Goal: Task Accomplishment & Management: Manage account settings

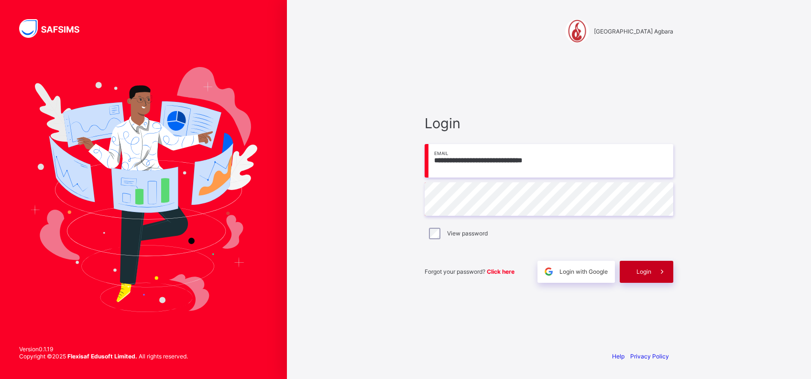
click at [644, 272] on span "Login" at bounding box center [643, 271] width 15 height 7
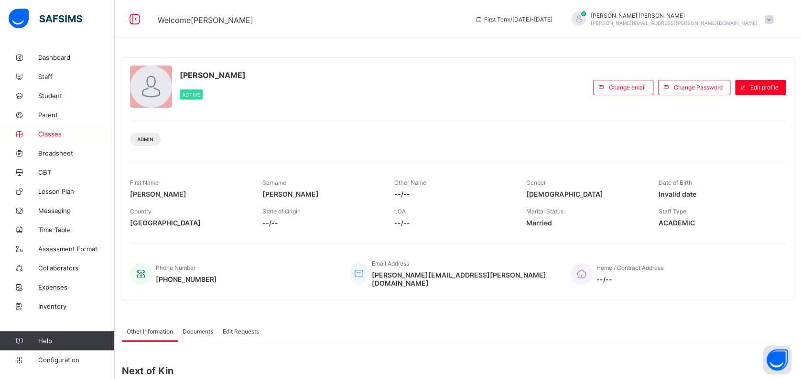
click at [50, 134] on span "Classes" at bounding box center [76, 134] width 76 height 8
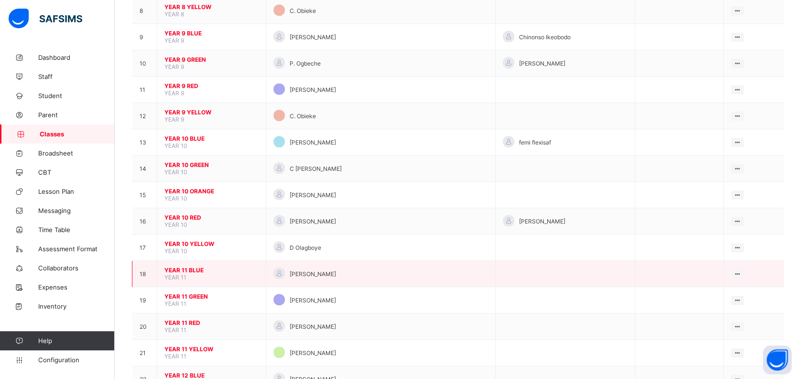
scroll to position [318, 0]
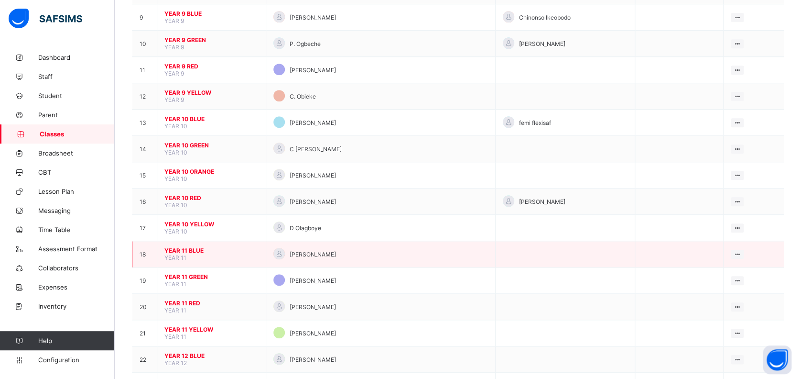
click at [190, 247] on span "YEAR 11 BLUE" at bounding box center [211, 250] width 94 height 7
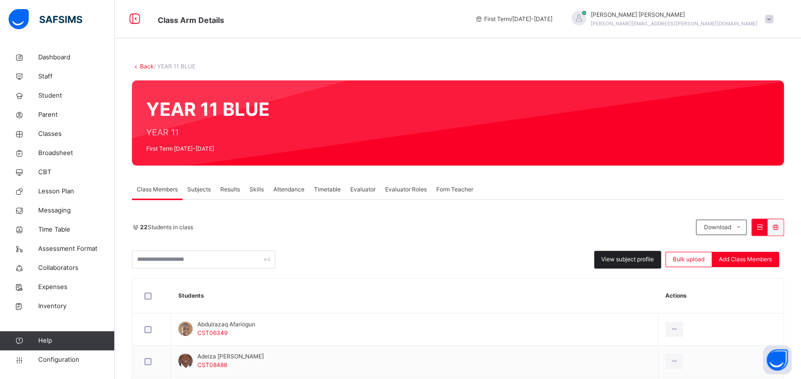
click at [632, 261] on span "View subject profile" at bounding box center [627, 259] width 53 height 9
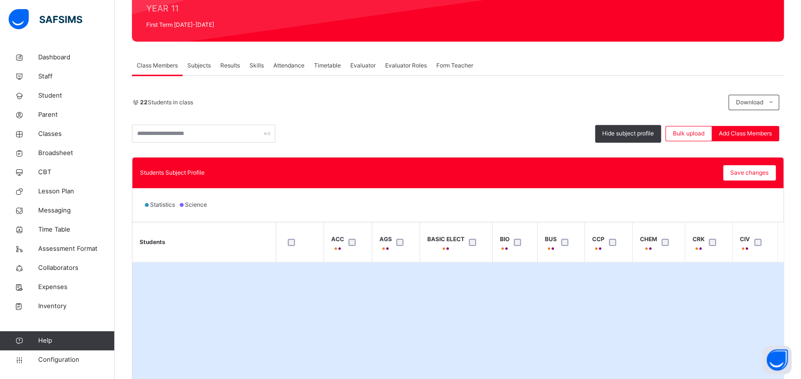
scroll to position [127, 0]
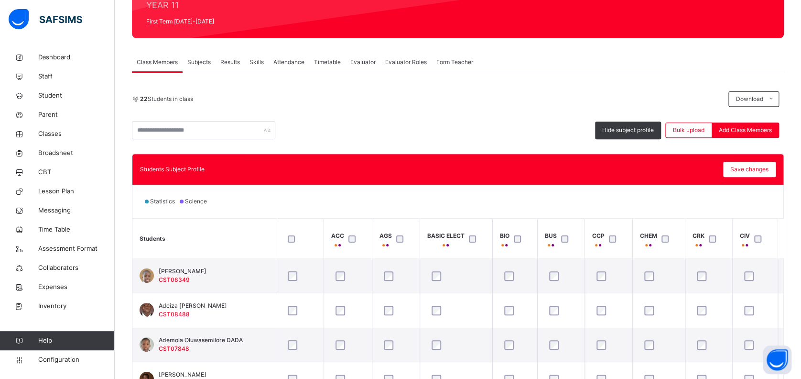
click at [445, 223] on th "BASIC ELECT" at bounding box center [456, 239] width 73 height 40
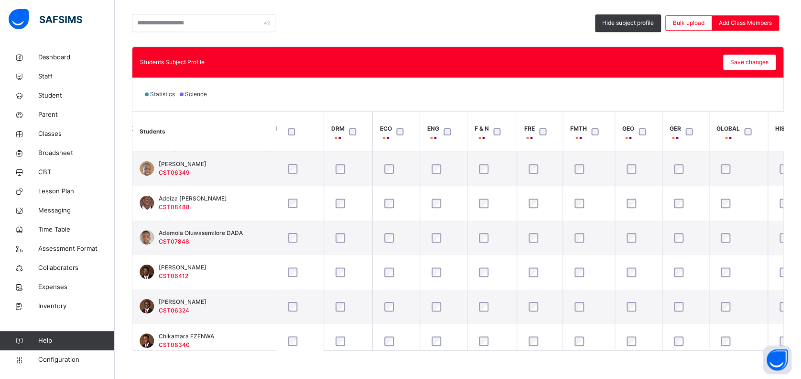
scroll to position [171, 0]
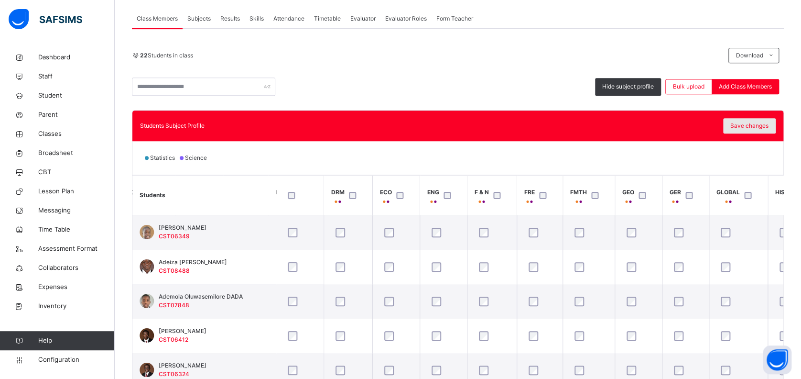
click at [754, 122] on span "Save changes" at bounding box center [750, 125] width 38 height 9
click at [55, 132] on span "Classes" at bounding box center [76, 134] width 76 height 10
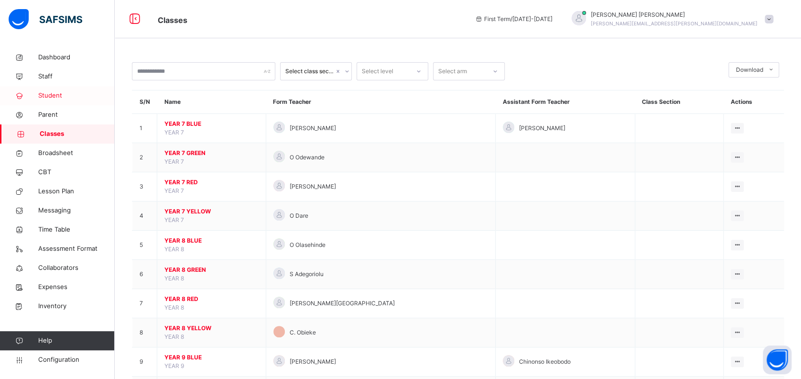
click at [55, 96] on span "Student" at bounding box center [76, 96] width 76 height 10
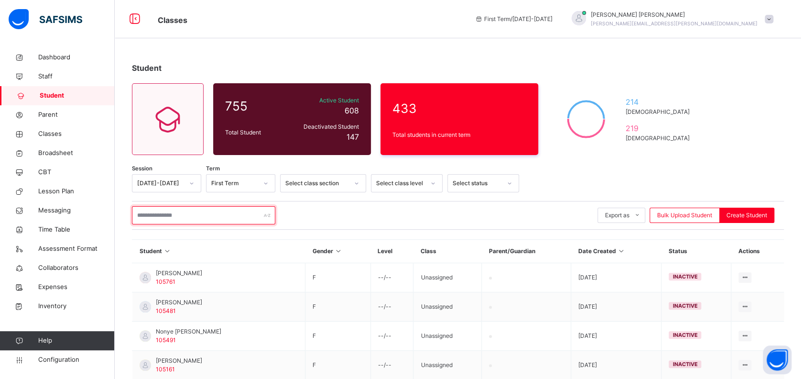
click at [204, 211] on input "text" at bounding box center [203, 215] width 143 height 18
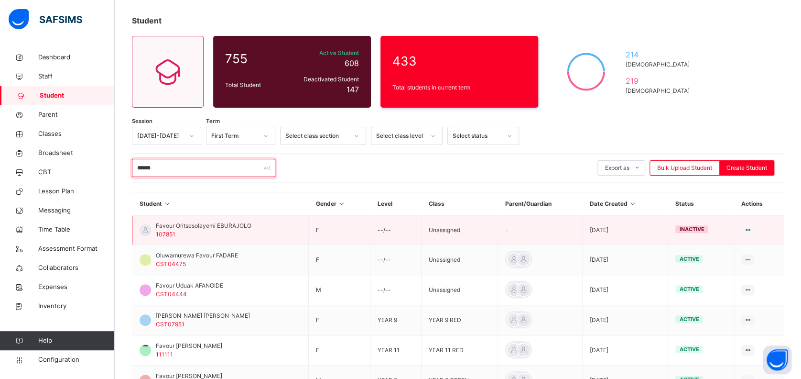
scroll to position [64, 0]
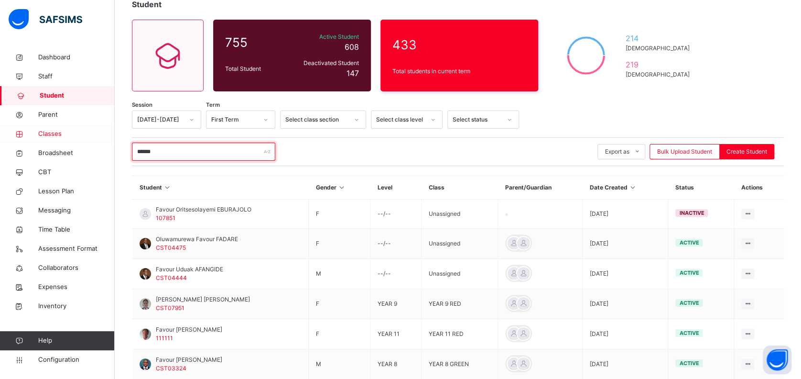
type input "******"
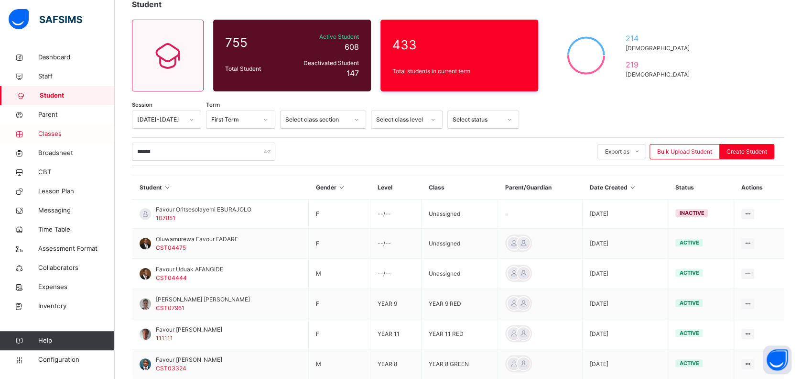
click at [53, 133] on span "Classes" at bounding box center [76, 134] width 76 height 10
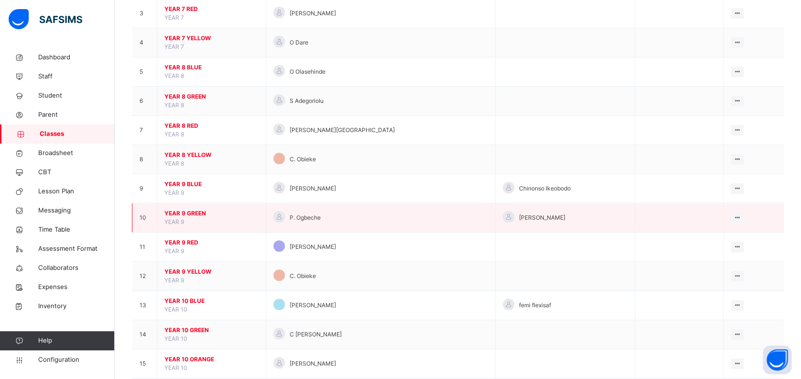
scroll to position [382, 0]
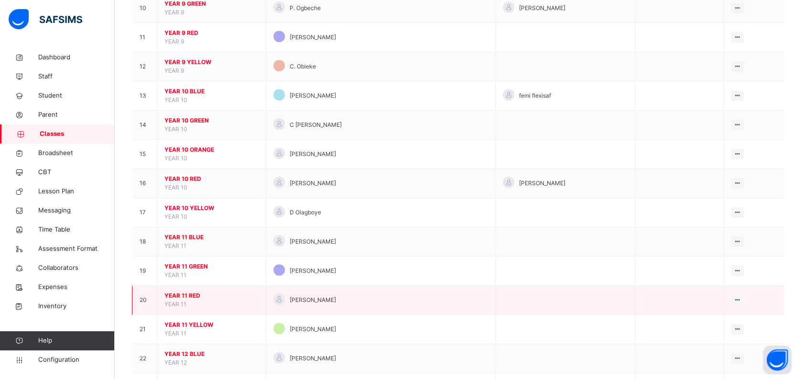
click at [186, 292] on span "YEAR 11 RED" at bounding box center [211, 295] width 94 height 9
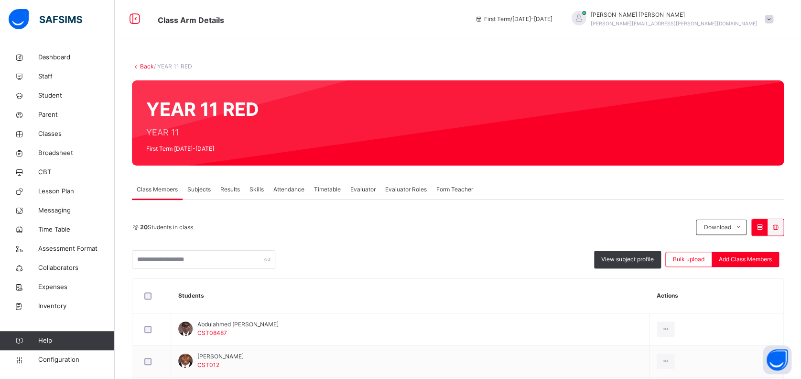
click at [622, 258] on span "View subject profile" at bounding box center [627, 259] width 53 height 9
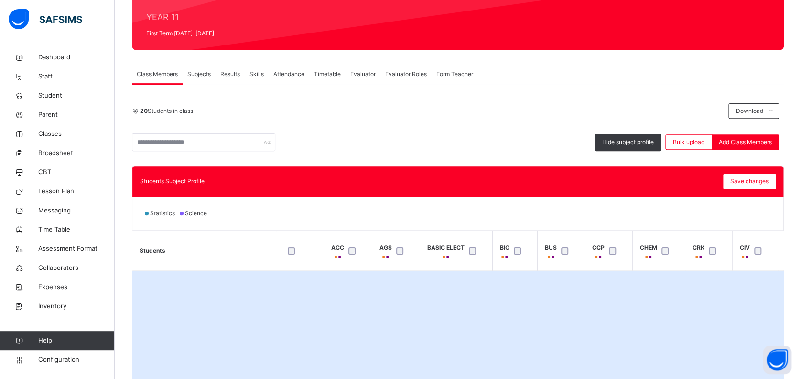
scroll to position [127, 0]
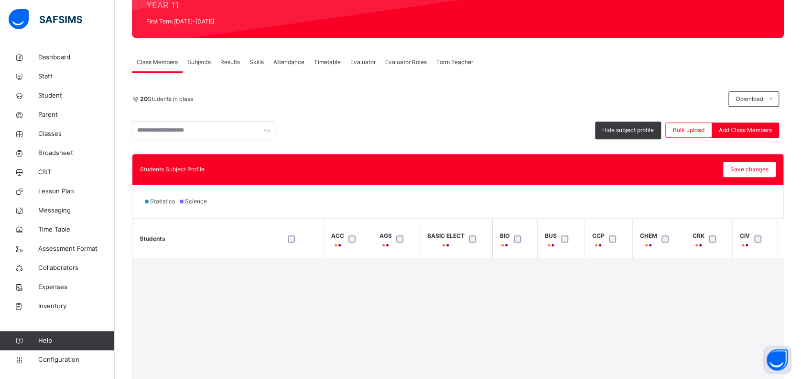
click at [443, 221] on th "BASIC ELECT" at bounding box center [456, 239] width 73 height 40
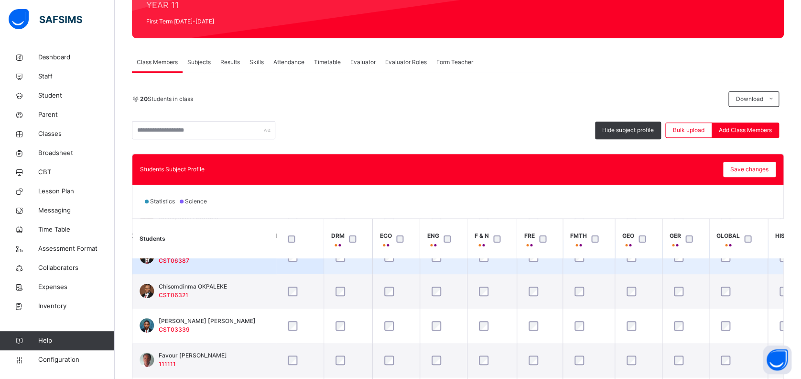
scroll to position [255, 510]
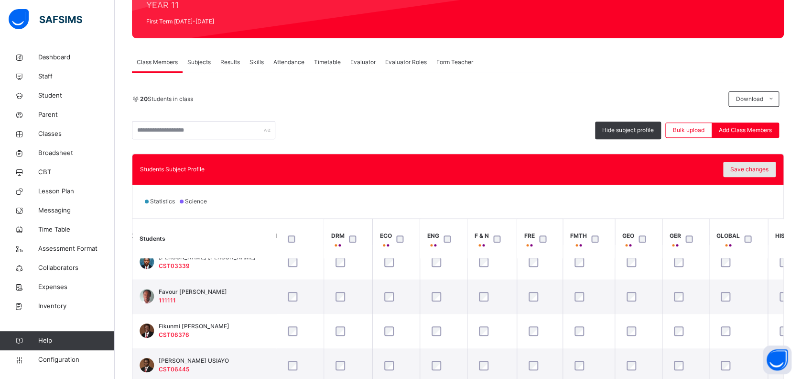
click at [746, 169] on span "Save changes" at bounding box center [750, 169] width 38 height 9
click at [51, 134] on span "Classes" at bounding box center [76, 134] width 76 height 10
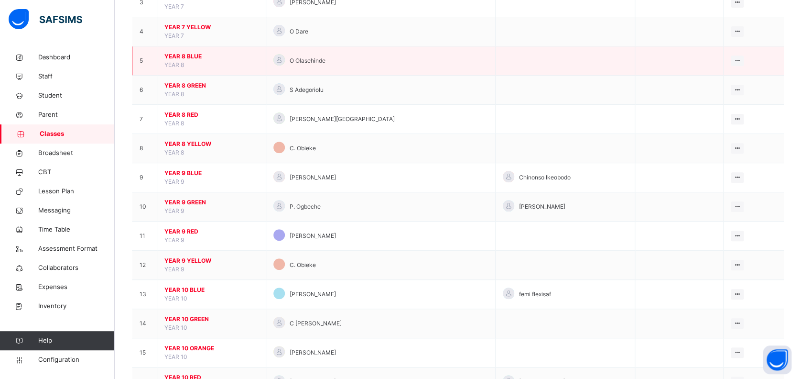
scroll to position [191, 0]
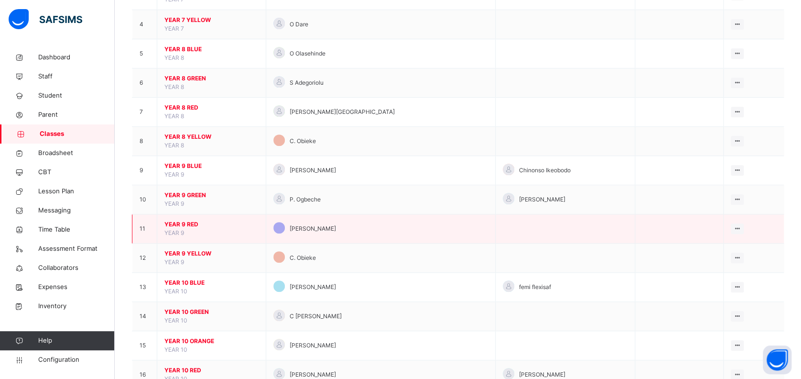
click at [187, 220] on span "YEAR 9 RED" at bounding box center [211, 224] width 94 height 9
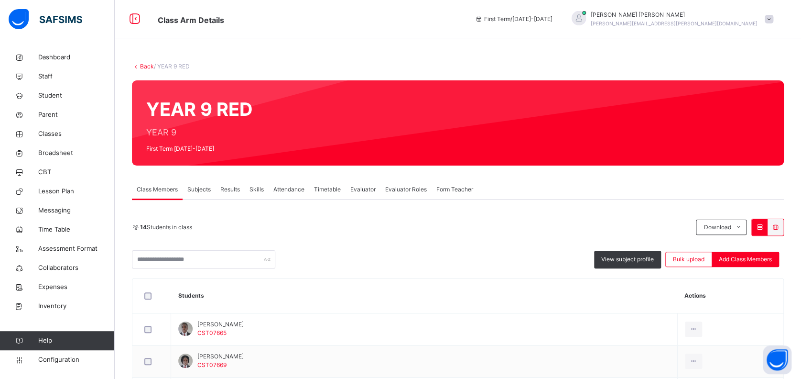
click at [206, 187] on span "Subjects" at bounding box center [198, 189] width 23 height 9
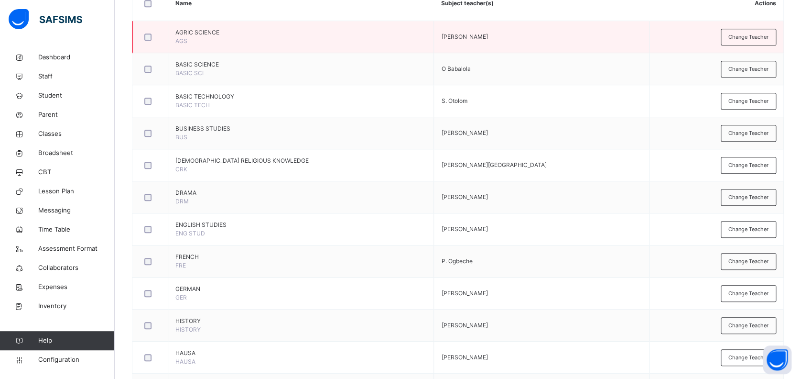
scroll to position [255, 0]
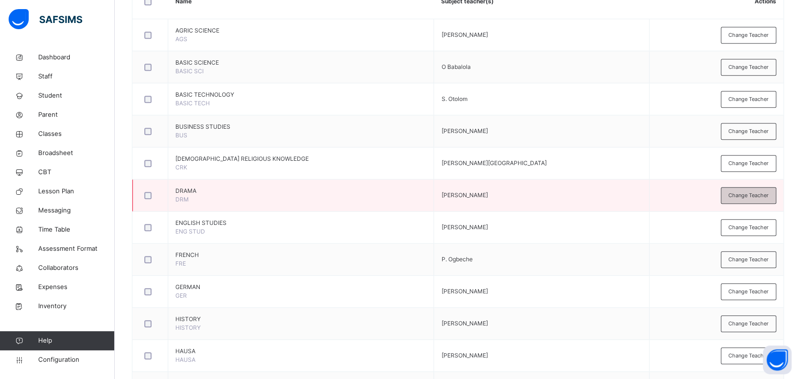
click at [747, 195] on span "Change Teacher" at bounding box center [749, 195] width 40 height 8
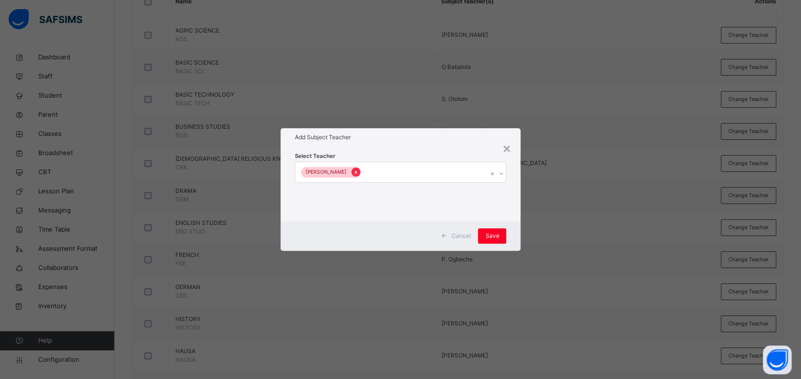
click at [353, 172] on icon at bounding box center [355, 172] width 5 height 7
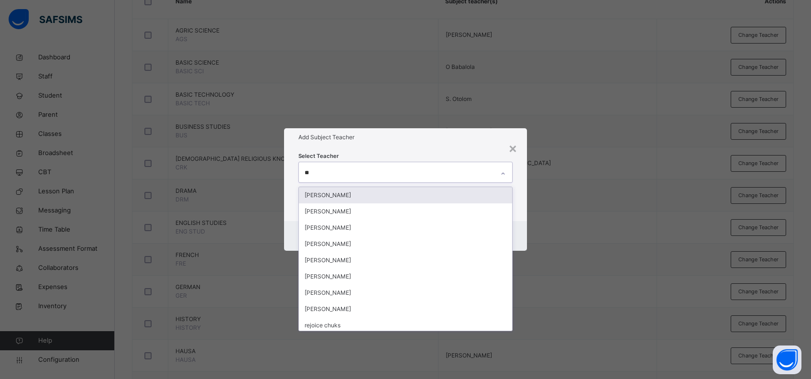
type input "***"
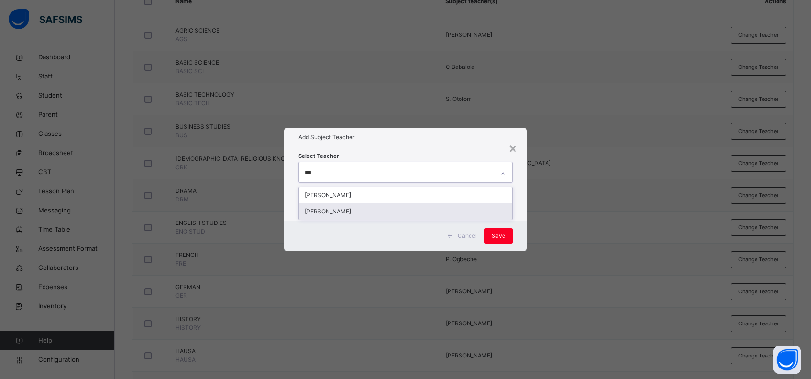
click at [342, 209] on div "[PERSON_NAME]" at bounding box center [406, 211] width 214 height 16
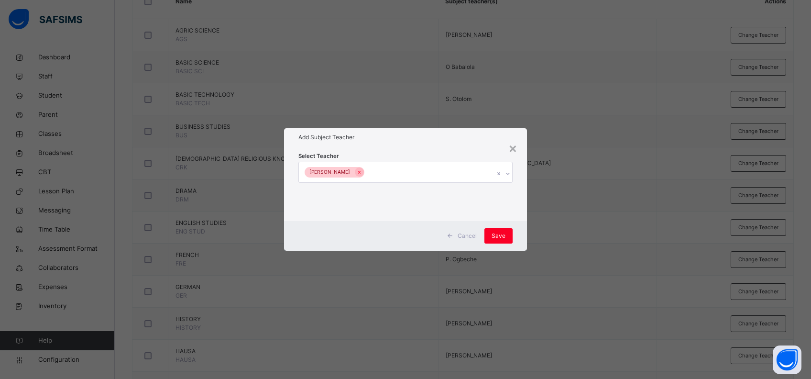
click at [519, 217] on div "Select Teacher [PERSON_NAME]" at bounding box center [405, 183] width 243 height 75
click at [503, 237] on span "Save" at bounding box center [498, 235] width 14 height 9
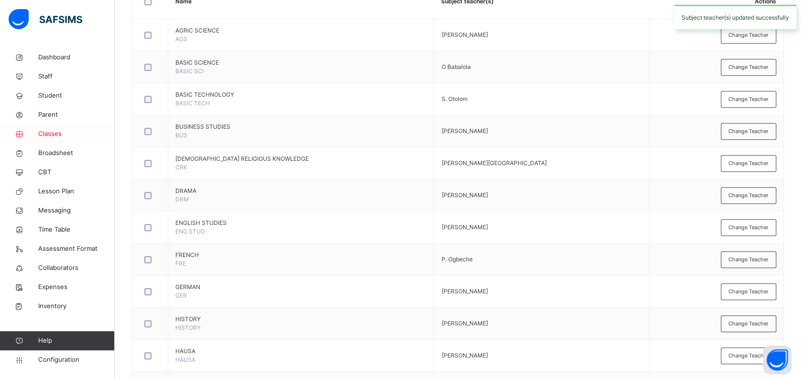
click at [54, 134] on span "Classes" at bounding box center [76, 134] width 76 height 10
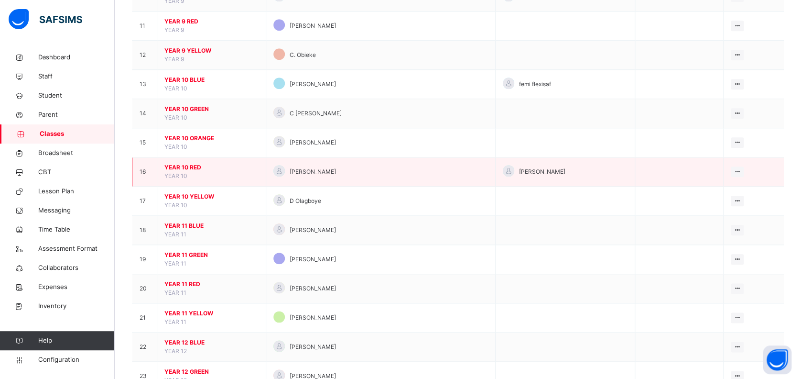
scroll to position [382, 0]
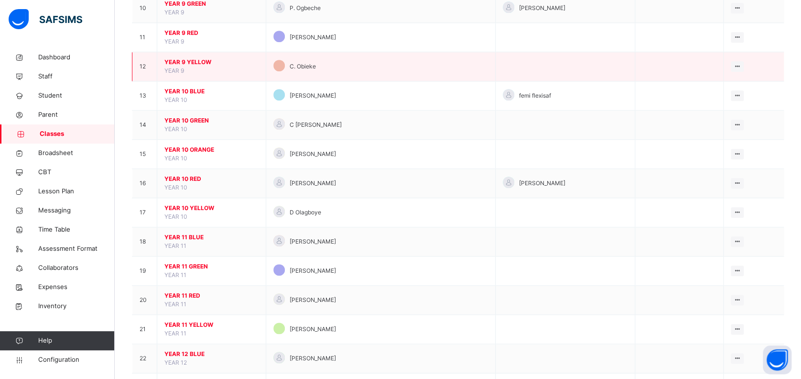
click at [197, 60] on span "YEAR 9 YELLOW" at bounding box center [211, 62] width 94 height 9
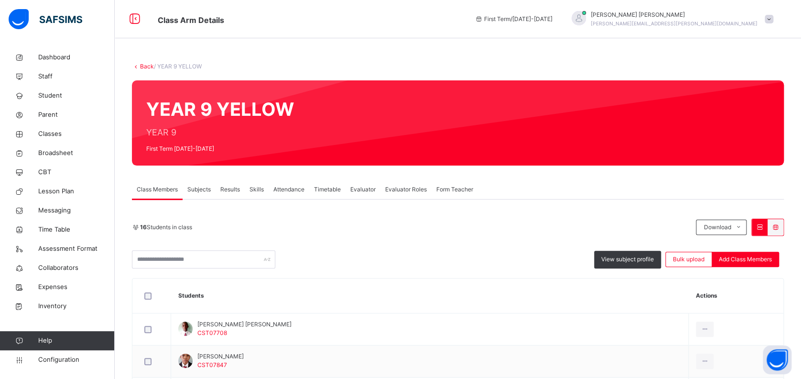
click at [201, 187] on span "Subjects" at bounding box center [198, 189] width 23 height 9
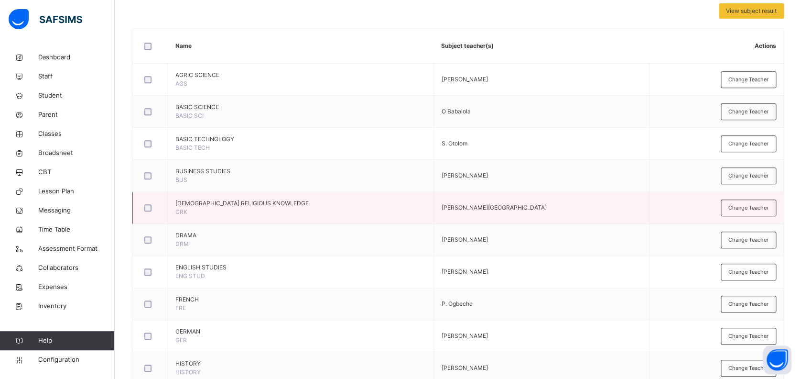
scroll to position [191, 0]
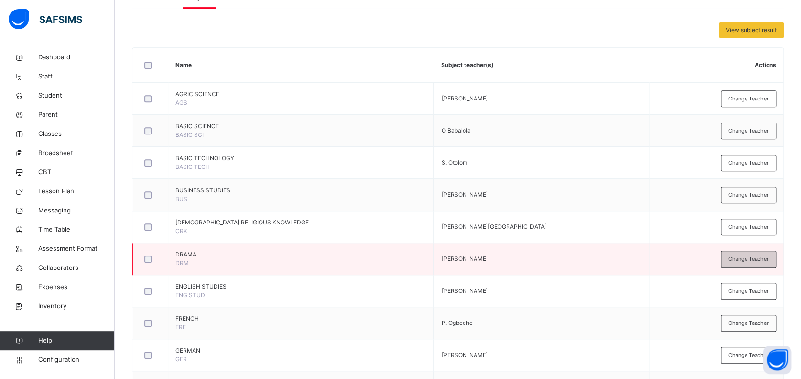
click at [759, 262] on div "Change Teacher" at bounding box center [748, 259] width 55 height 17
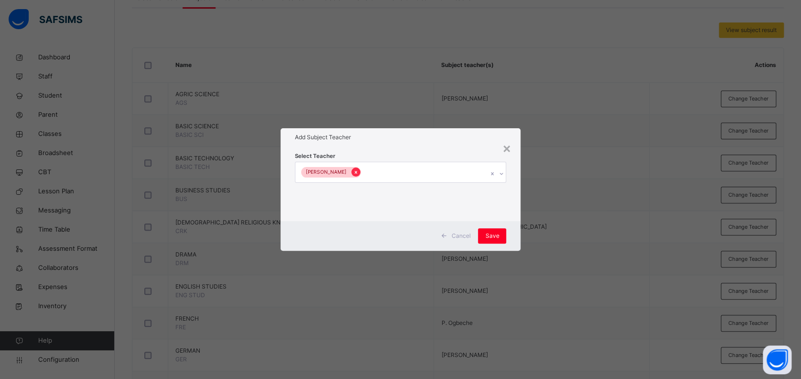
click at [353, 171] on icon at bounding box center [355, 172] width 5 height 7
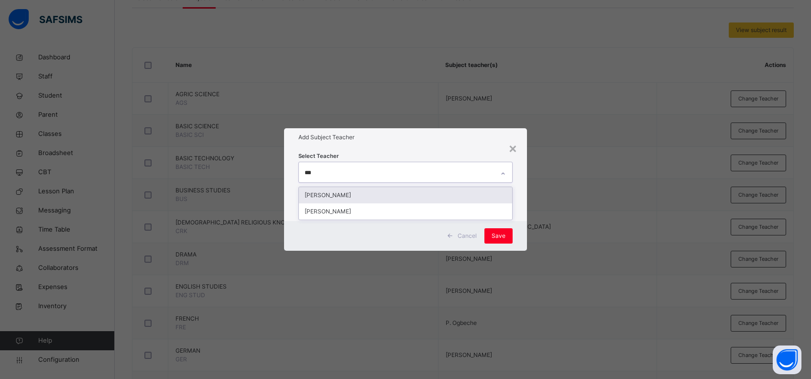
type input "****"
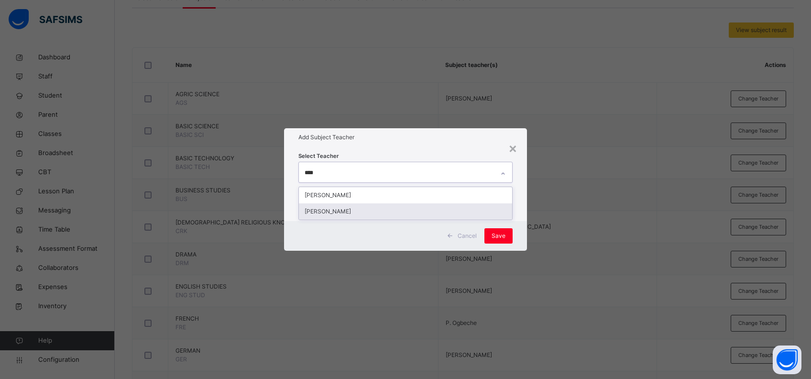
click at [348, 215] on div "[PERSON_NAME]" at bounding box center [406, 211] width 214 height 16
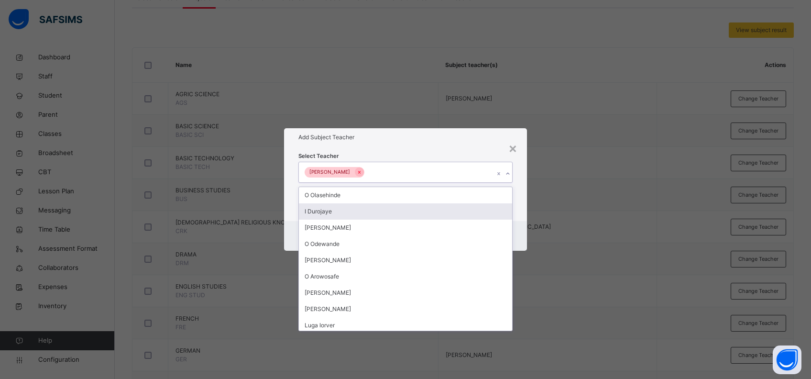
click at [520, 228] on div "Cancel Save" at bounding box center [405, 236] width 243 height 30
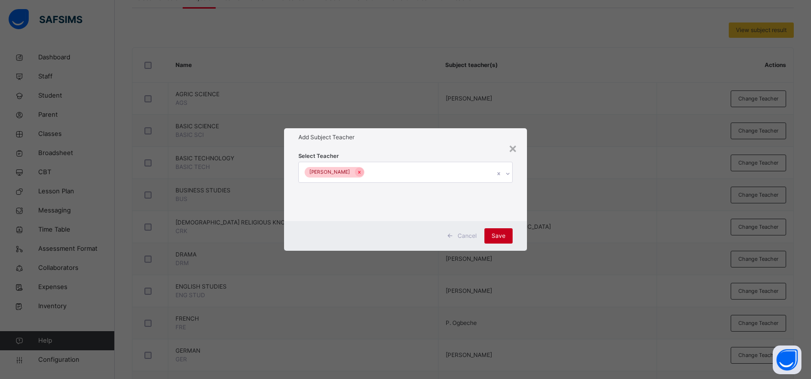
click at [497, 232] on span "Save" at bounding box center [498, 235] width 14 height 9
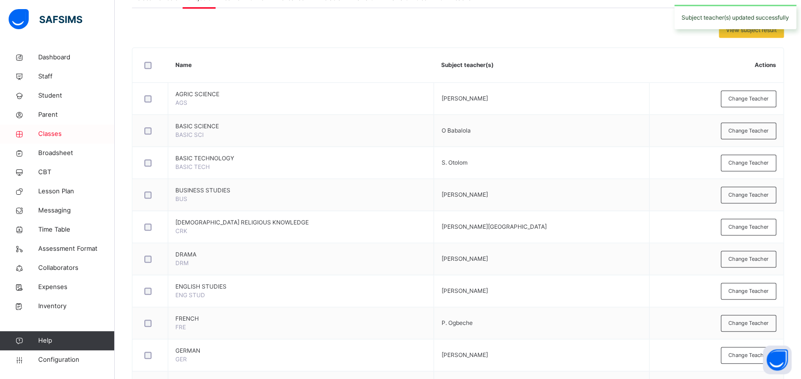
click at [56, 130] on span "Classes" at bounding box center [76, 134] width 76 height 10
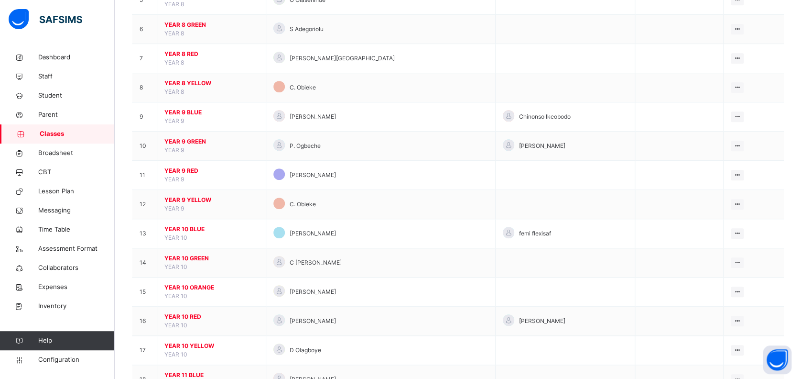
scroll to position [255, 0]
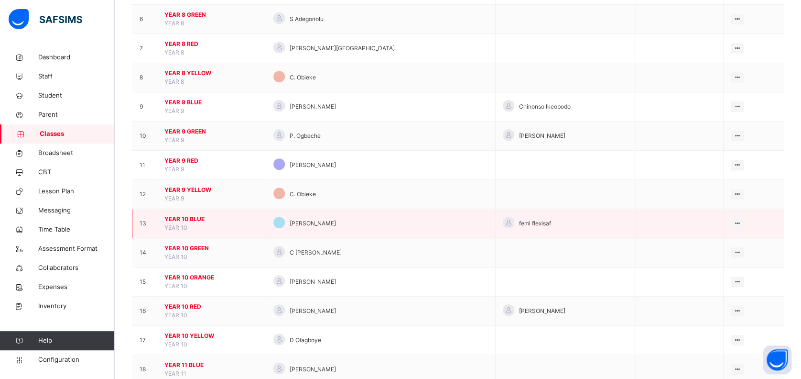
click at [195, 213] on td "YEAR 10 BLUE YEAR 10" at bounding box center [211, 223] width 109 height 29
click at [194, 219] on span "YEAR 10 BLUE" at bounding box center [211, 219] width 94 height 9
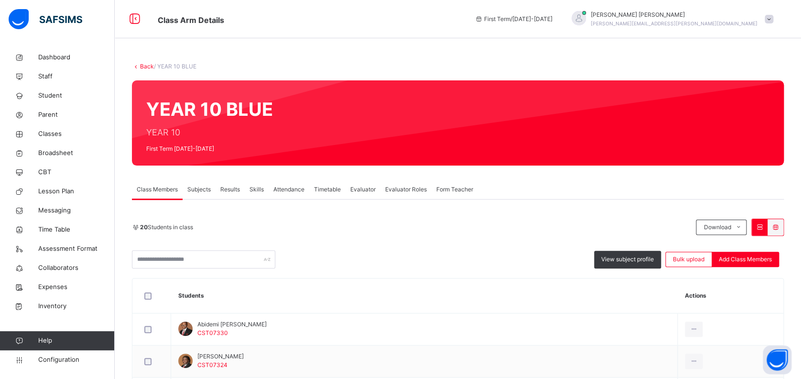
click at [199, 187] on span "Subjects" at bounding box center [198, 189] width 23 height 9
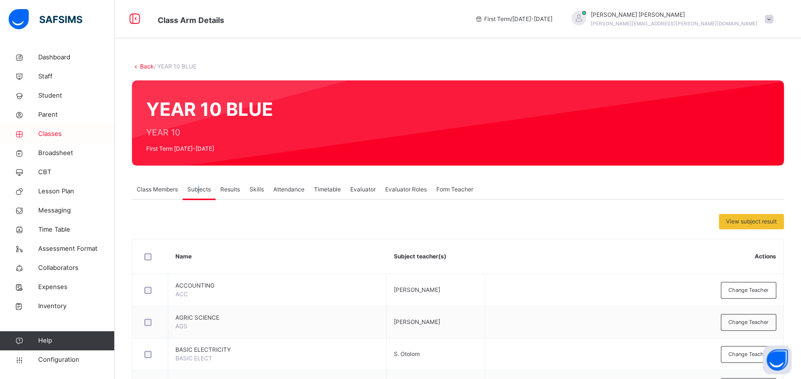
click at [50, 134] on span "Classes" at bounding box center [76, 134] width 76 height 10
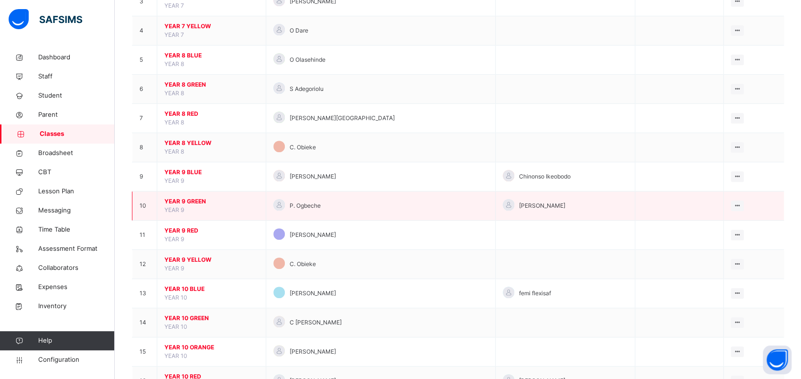
scroll to position [382, 0]
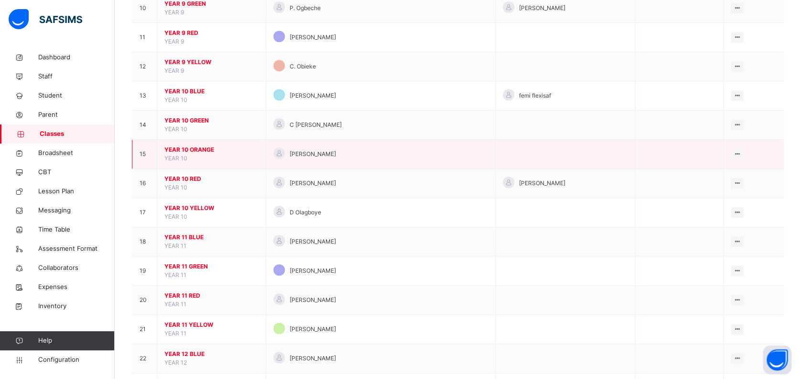
click at [205, 149] on span "YEAR 10 ORANGE" at bounding box center [211, 149] width 94 height 9
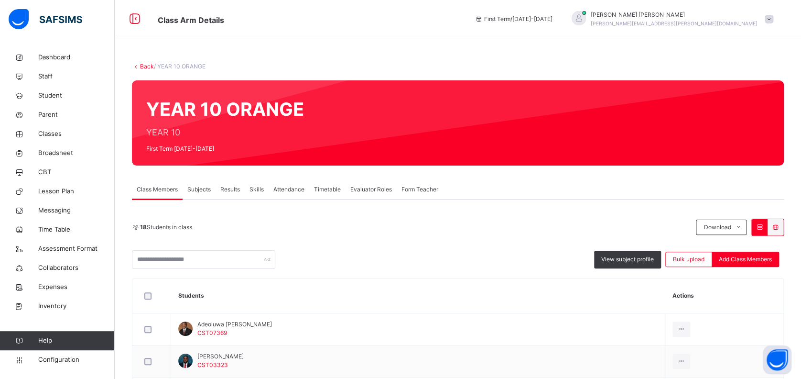
click at [204, 187] on span "Subjects" at bounding box center [198, 189] width 23 height 9
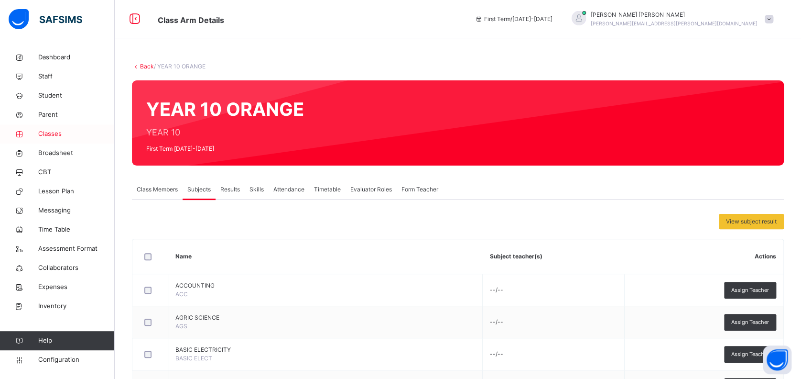
click at [50, 131] on span "Classes" at bounding box center [76, 134] width 76 height 10
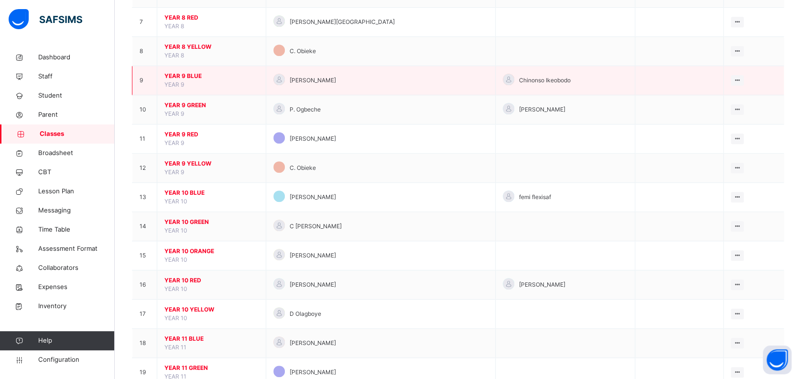
scroll to position [318, 0]
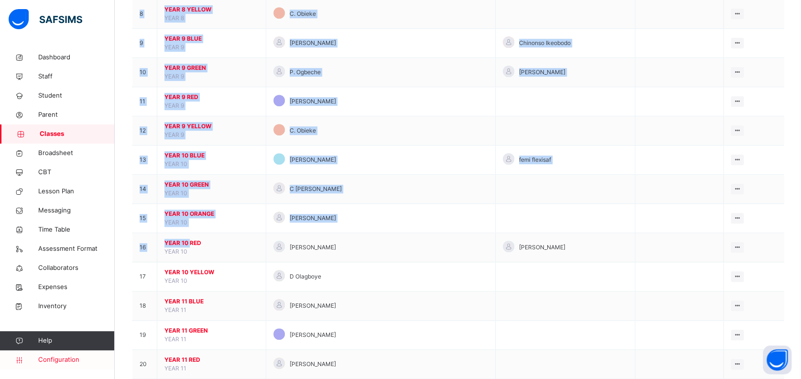
drag, startPoint x: 191, startPoint y: 241, endPoint x: 104, endPoint y: 356, distance: 144.4
click at [104, 356] on div "Classes First Term / [DATE]-[DATE] [PERSON_NAME] [PERSON_NAME][EMAIL_ADDRESS][P…" at bounding box center [400, 115] width 801 height 867
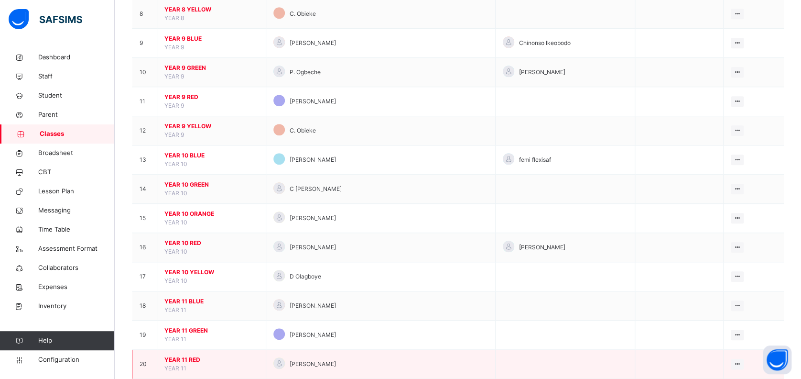
drag, startPoint x: 104, startPoint y: 356, endPoint x: 188, endPoint y: 358, distance: 84.6
click at [188, 358] on span "YEAR 11 RED" at bounding box center [211, 359] width 94 height 9
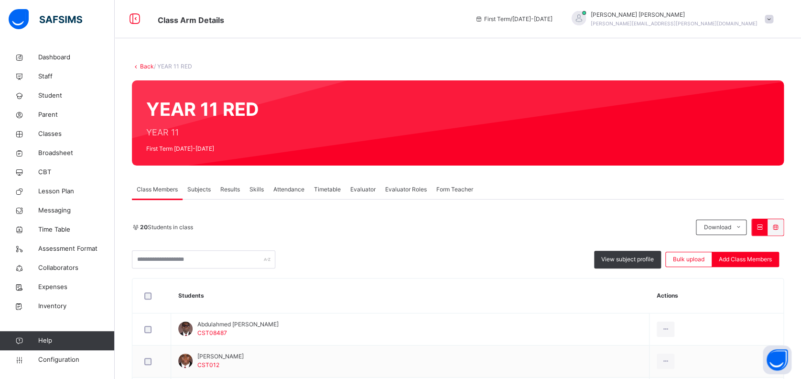
click at [196, 188] on span "Subjects" at bounding box center [198, 189] width 23 height 9
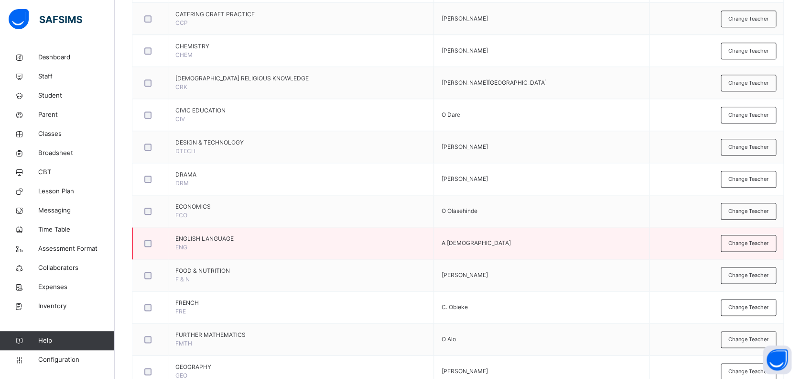
scroll to position [318, 0]
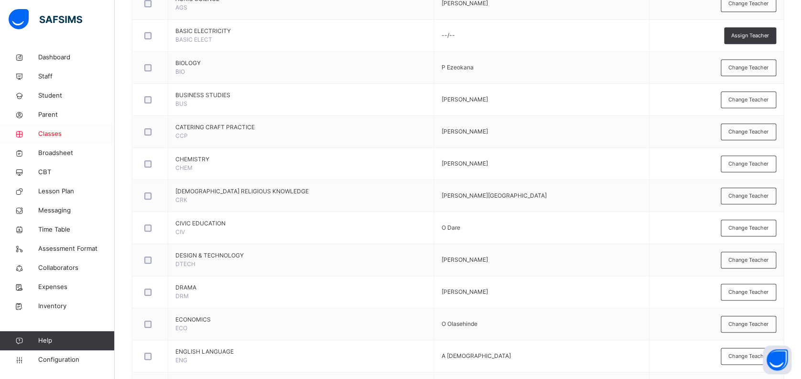
click at [54, 133] on span "Classes" at bounding box center [76, 134] width 76 height 10
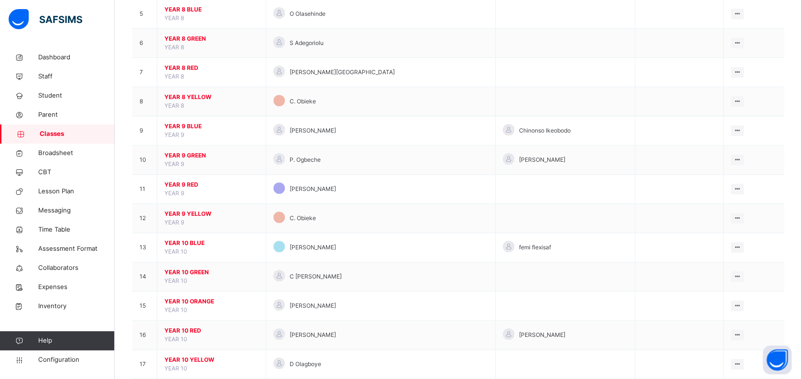
scroll to position [486, 0]
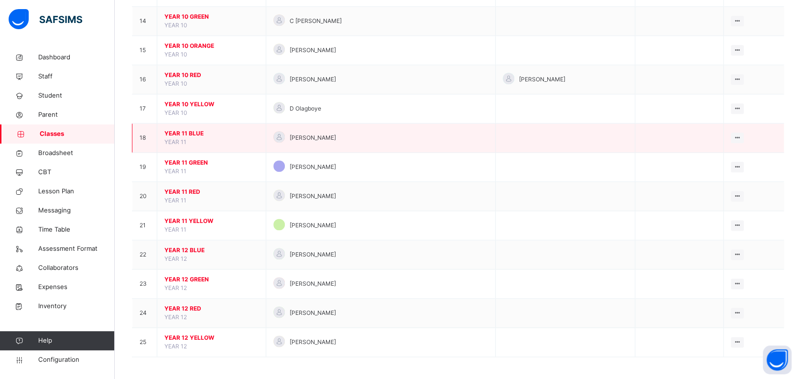
click at [189, 131] on span "YEAR 11 BLUE" at bounding box center [211, 133] width 94 height 9
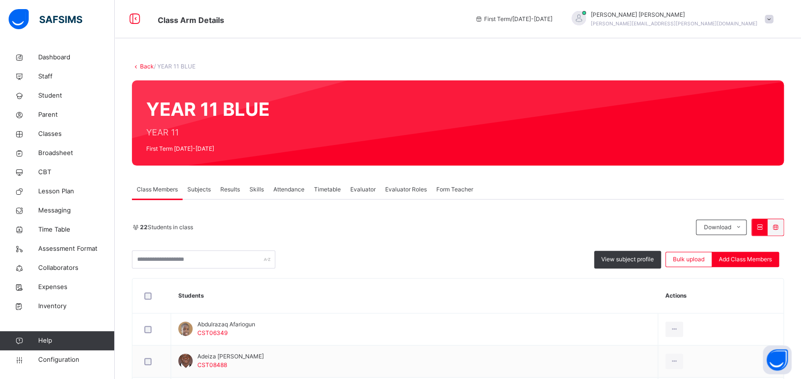
drag, startPoint x: 199, startPoint y: 190, endPoint x: 599, endPoint y: 246, distance: 404.1
click at [200, 189] on span "Subjects" at bounding box center [198, 189] width 23 height 9
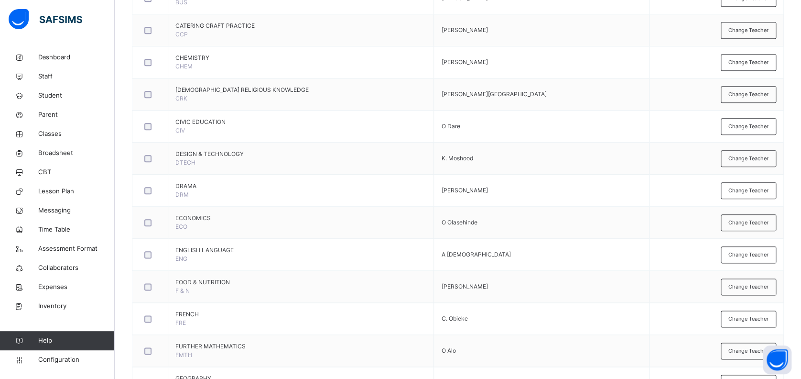
scroll to position [446, 0]
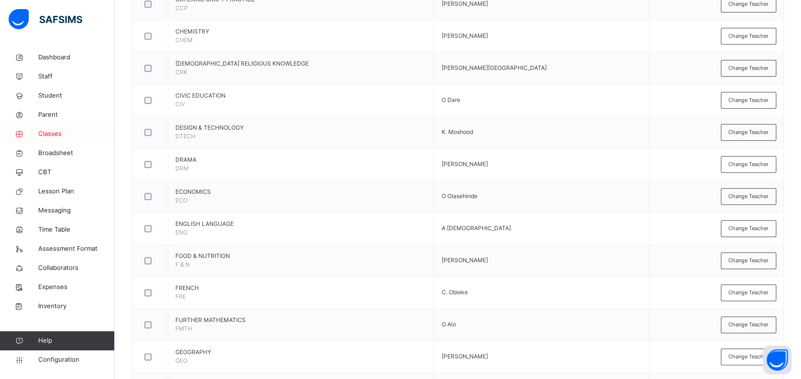
click at [51, 134] on span "Classes" at bounding box center [76, 134] width 76 height 10
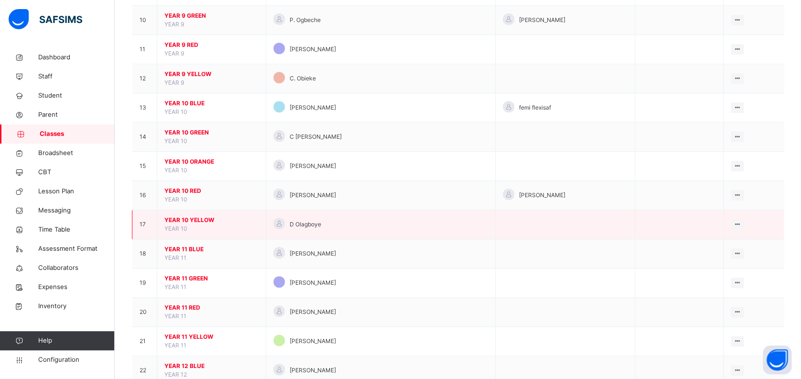
scroll to position [382, 0]
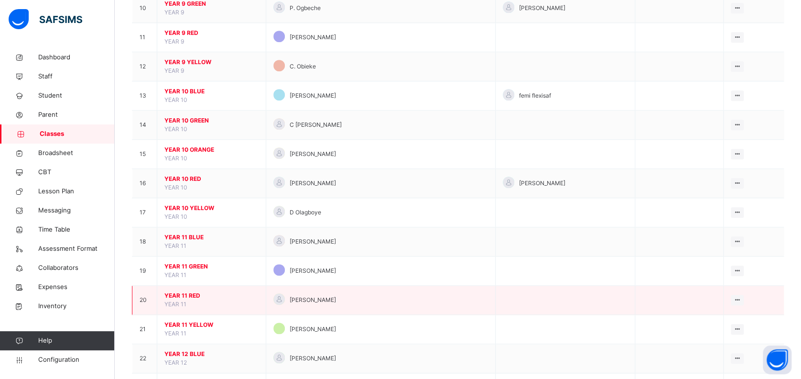
click at [191, 294] on span "YEAR 11 RED" at bounding box center [211, 295] width 94 height 9
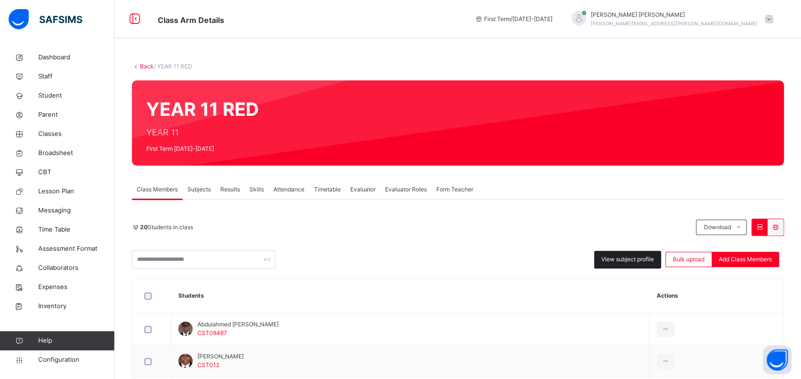
click at [642, 256] on span "View subject profile" at bounding box center [627, 259] width 53 height 9
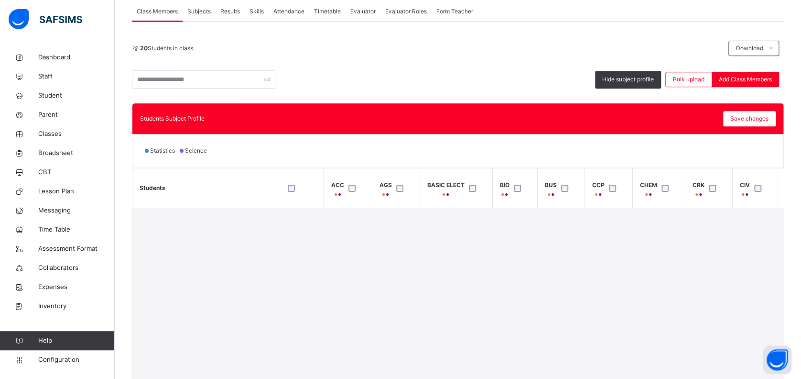
scroll to position [234, 0]
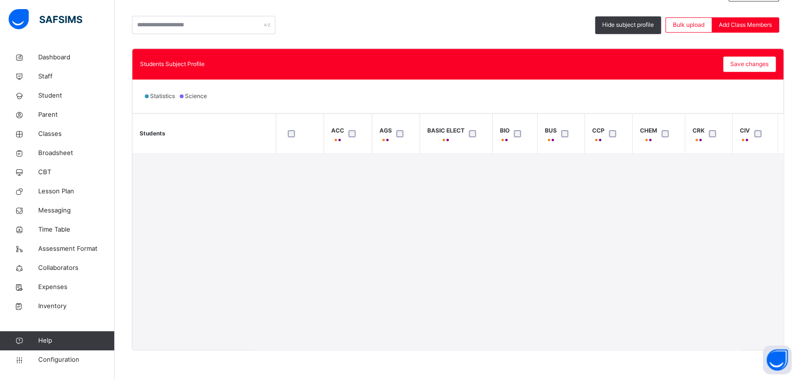
click at [387, 116] on th "AGS" at bounding box center [396, 134] width 48 height 40
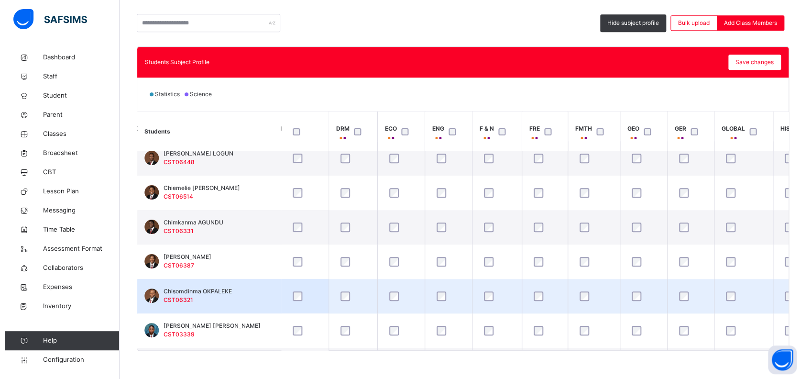
scroll to position [191, 510]
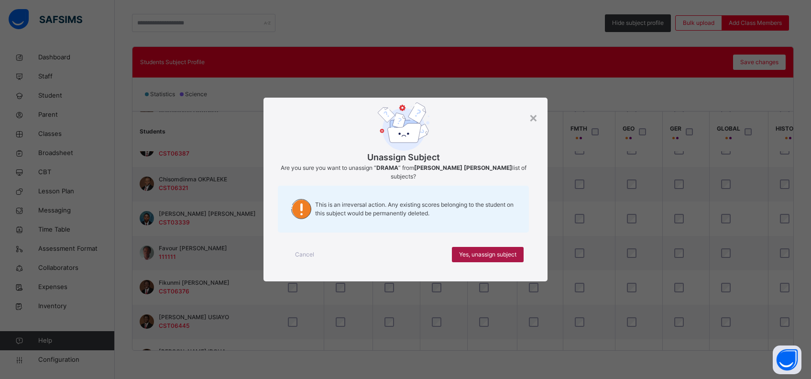
click at [471, 251] on span "Yes, unassign subject" at bounding box center [487, 254] width 57 height 9
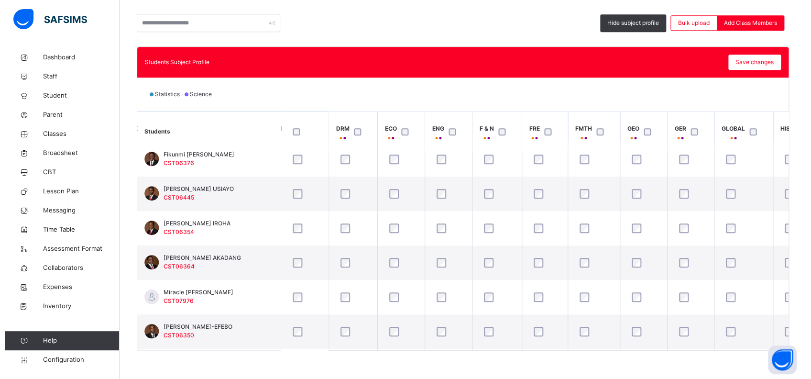
scroll to position [382, 510]
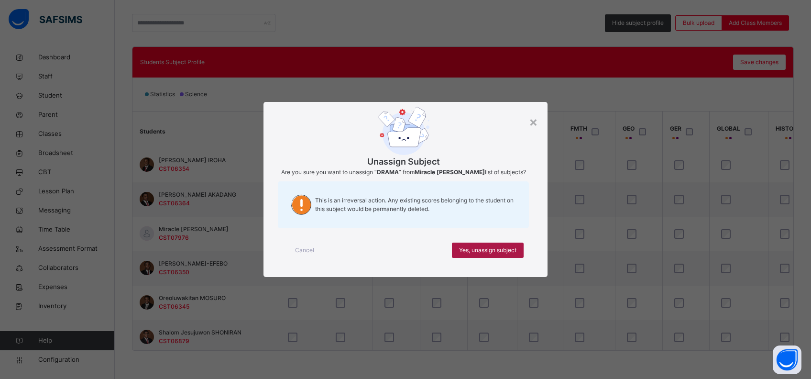
click at [470, 253] on span "Yes, unassign subject" at bounding box center [487, 250] width 57 height 9
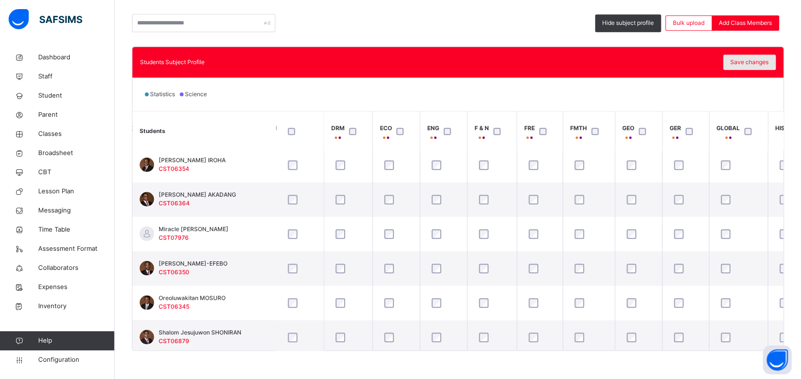
click at [760, 61] on span "Save changes" at bounding box center [750, 62] width 38 height 9
click at [61, 357] on span "Configuration" at bounding box center [76, 360] width 76 height 10
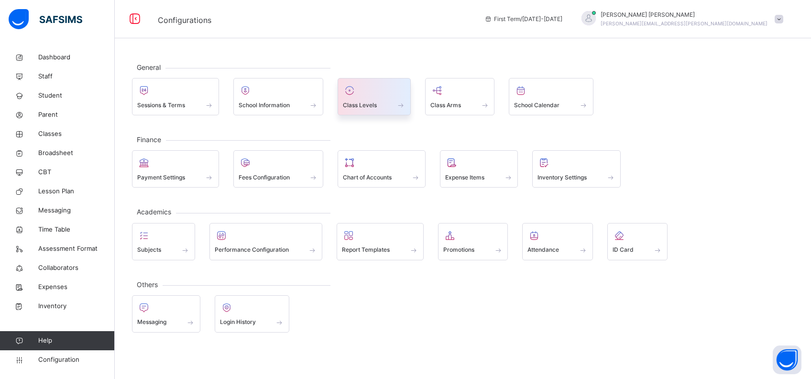
click at [402, 101] on span at bounding box center [401, 105] width 10 height 8
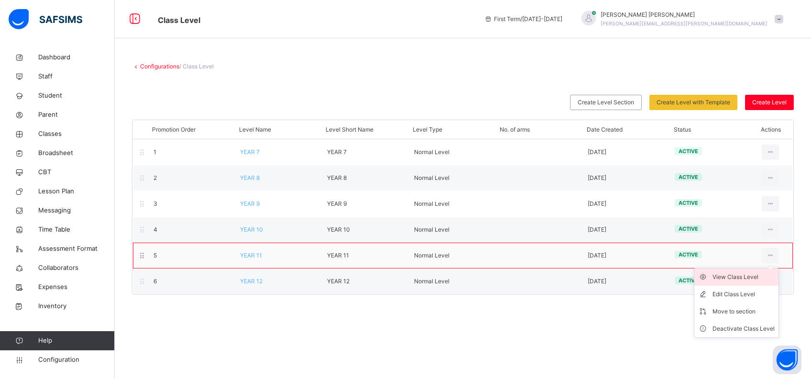
click at [748, 274] on div "View Class Level" at bounding box center [743, 277] width 62 height 10
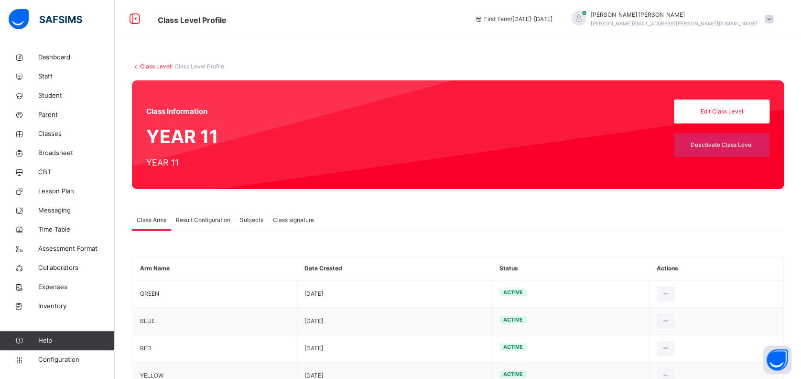
click at [209, 219] on span "Result Configuration" at bounding box center [203, 220] width 55 height 9
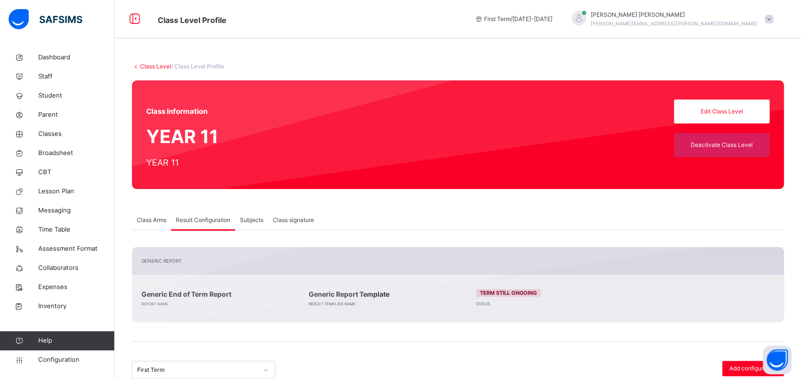
scroll to position [111, 0]
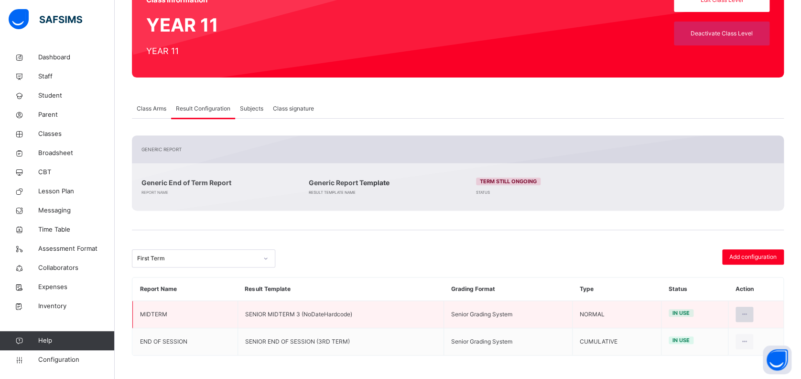
click at [749, 315] on icon at bounding box center [745, 314] width 8 height 9
click at [723, 370] on div "Delete Configuration" at bounding box center [721, 370] width 55 height 10
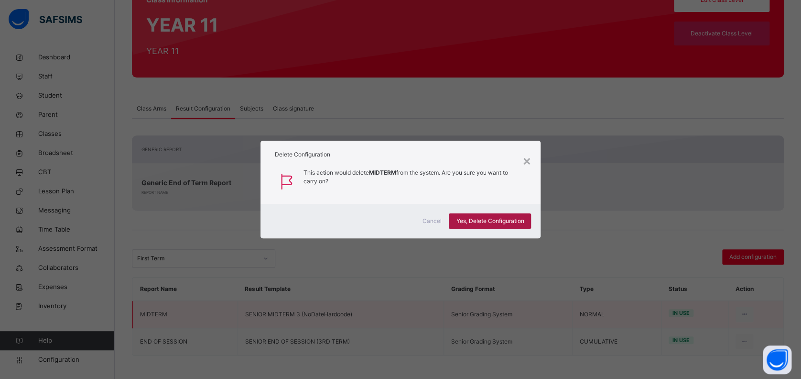
click at [464, 222] on span "Yes, Delete Configuration" at bounding box center [490, 221] width 68 height 9
click at [510, 218] on div "Generic Report Generic End of Term Report Report Name Generic Report Template R…" at bounding box center [458, 245] width 652 height 220
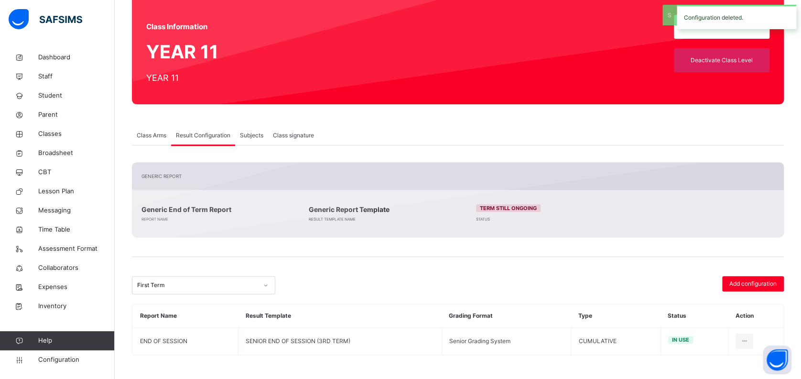
scroll to position [84, 0]
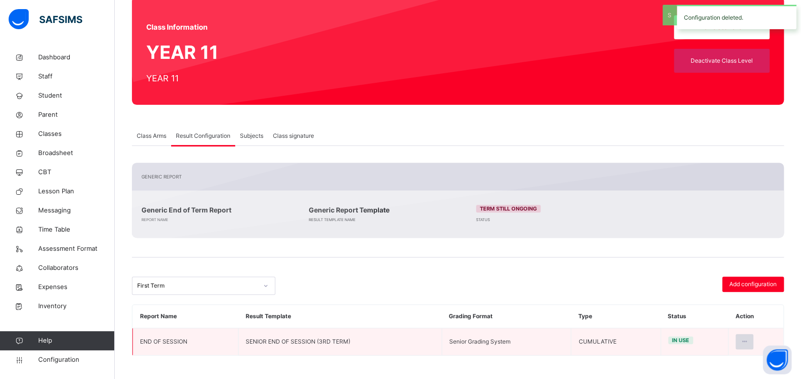
click at [749, 340] on icon at bounding box center [745, 341] width 8 height 9
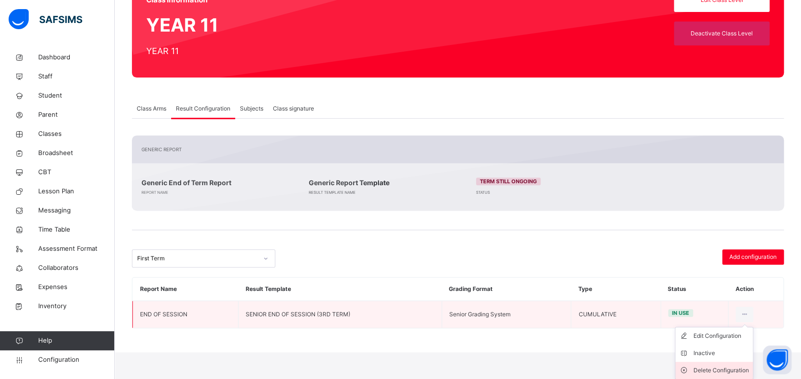
click at [723, 367] on div "Delete Configuration" at bounding box center [721, 370] width 55 height 10
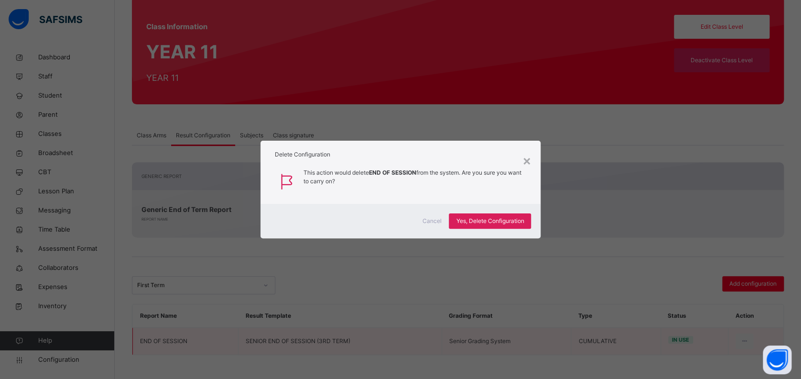
scroll to position [84, 0]
click at [509, 221] on span "Yes, Delete Configuration" at bounding box center [490, 221] width 68 height 9
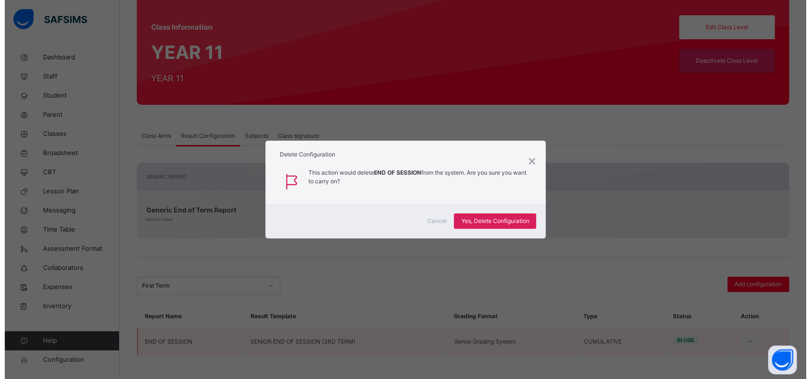
scroll to position [111, 0]
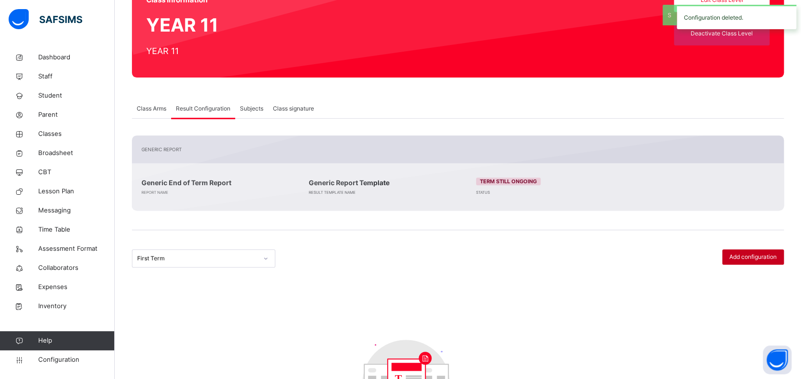
click at [768, 253] on span "Add configuration" at bounding box center [753, 256] width 47 height 9
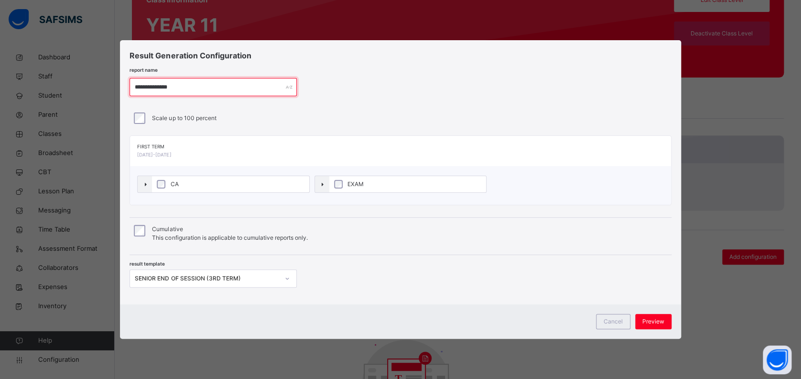
click at [207, 87] on input "**********" at bounding box center [213, 87] width 167 height 18
drag, startPoint x: 207, startPoint y: 87, endPoint x: 115, endPoint y: 76, distance: 92.5
click at [115, 76] on div "**********" at bounding box center [400, 189] width 801 height 379
type input "********"
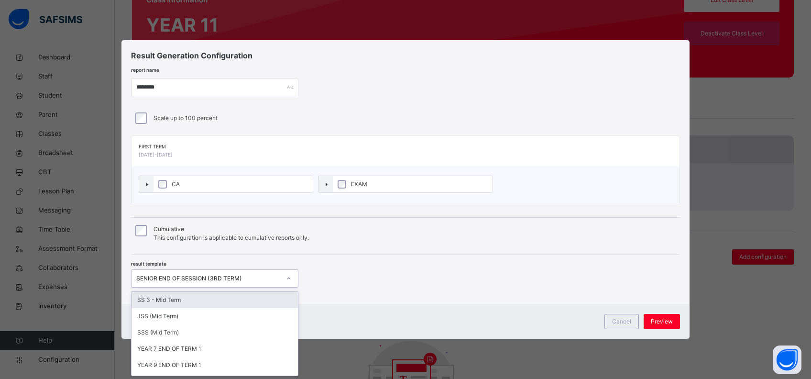
click at [287, 277] on icon at bounding box center [289, 278] width 6 height 10
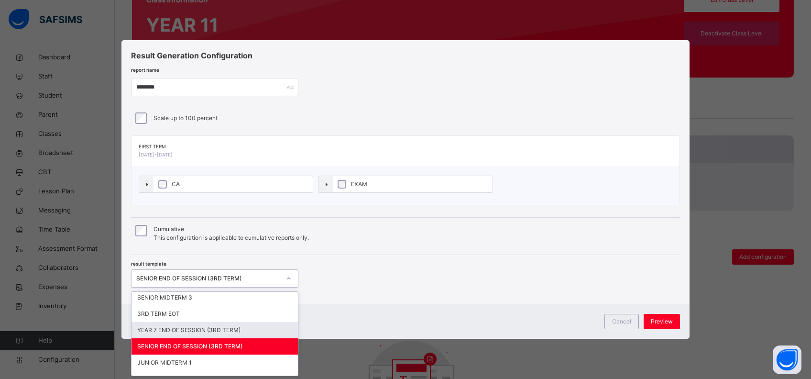
scroll to position [0, 0]
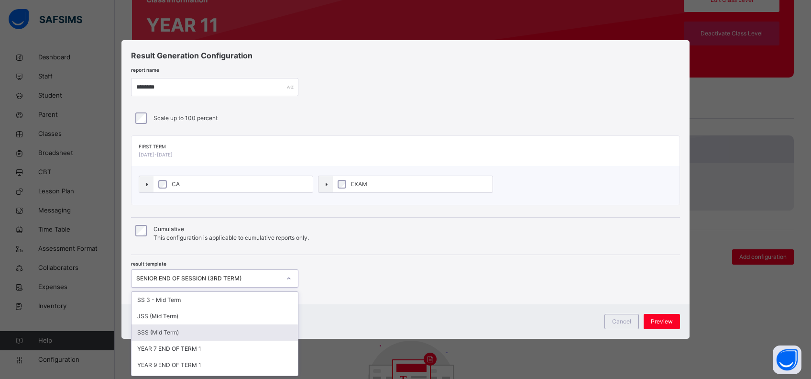
click at [254, 333] on div "SSS (Mid Term)" at bounding box center [214, 332] width 166 height 16
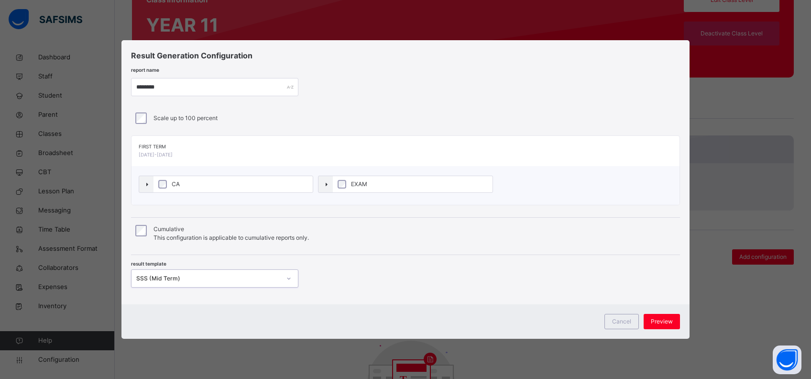
click at [288, 278] on icon at bounding box center [289, 278] width 6 height 10
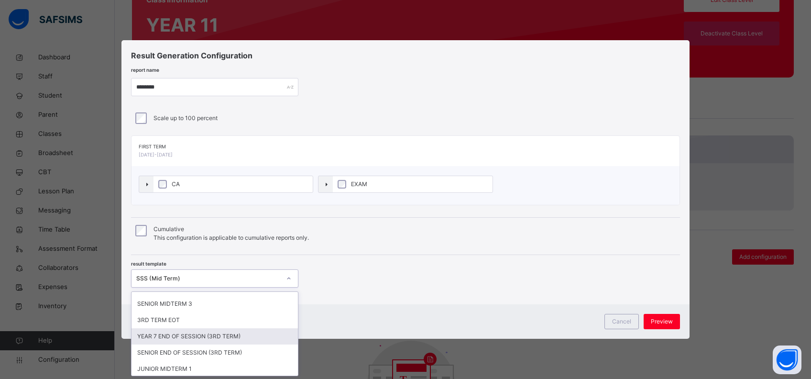
scroll to position [255, 0]
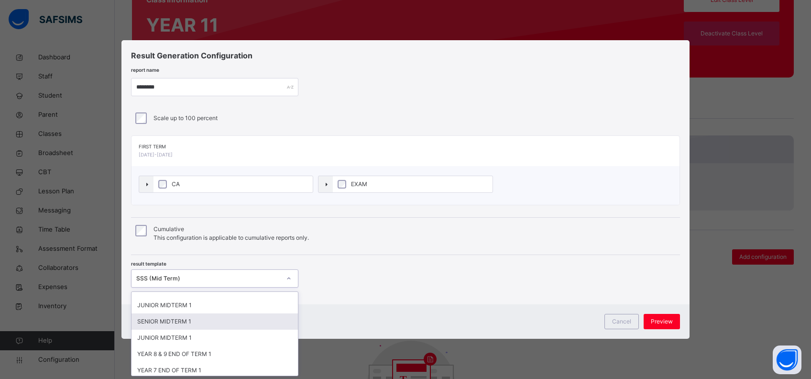
click at [242, 318] on div "SENIOR MIDTERM 1" at bounding box center [214, 321] width 166 height 16
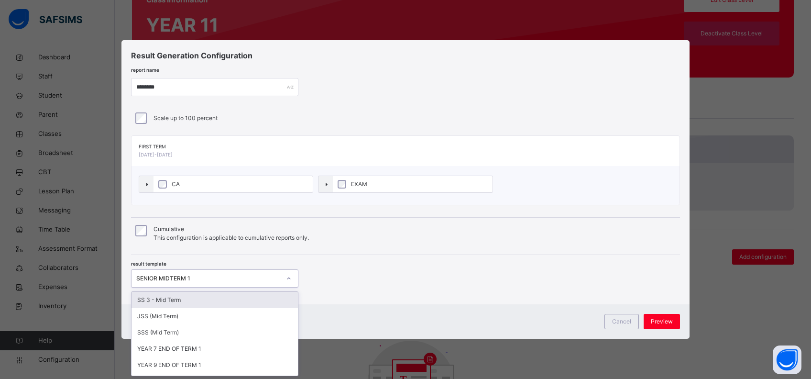
click at [289, 278] on icon at bounding box center [289, 278] width 6 height 10
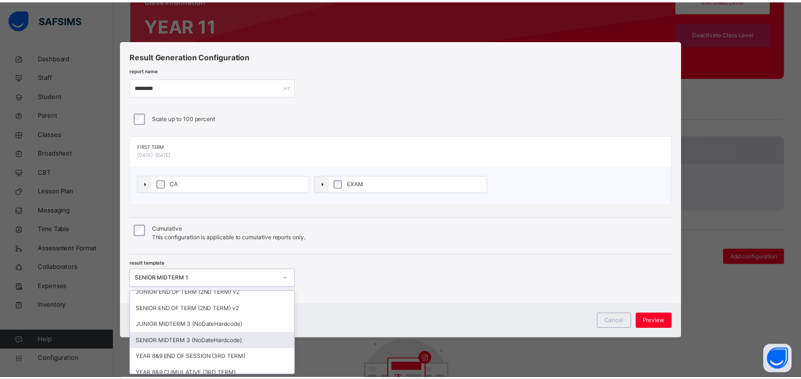
scroll to position [452, 0]
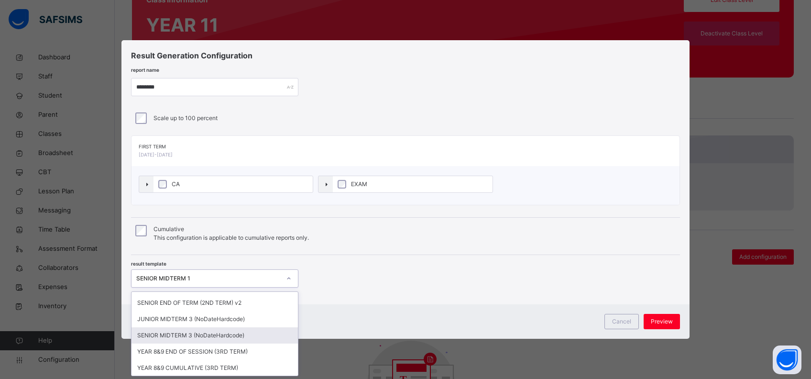
click at [341, 291] on div "Result Generation Configuration report name ******** Scale up to 100 percent Fi…" at bounding box center [405, 172] width 568 height 264
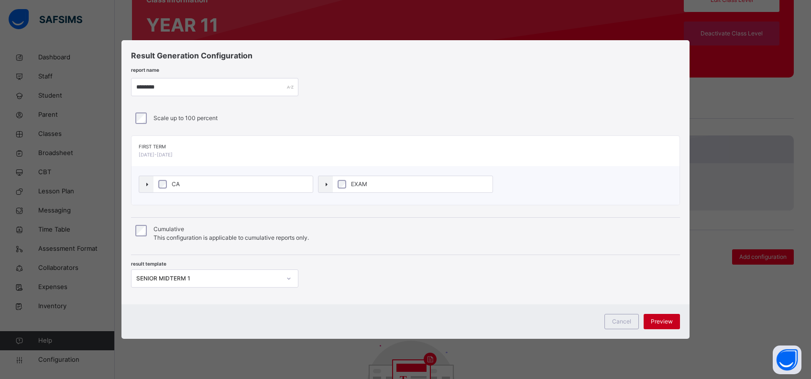
click at [662, 322] on span "Preview" at bounding box center [662, 321] width 22 height 9
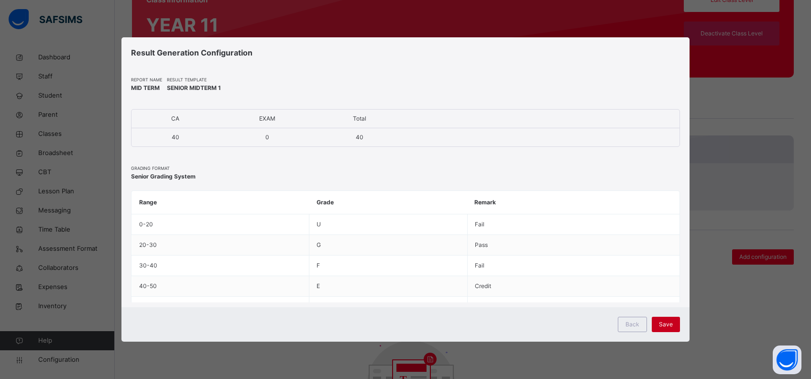
click at [663, 322] on span "Save" at bounding box center [666, 324] width 14 height 9
click at [663, 322] on div "Save" at bounding box center [658, 324] width 28 height 15
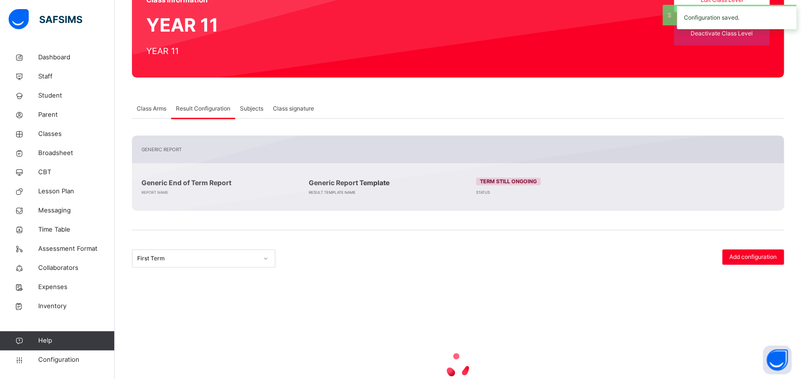
scroll to position [84, 0]
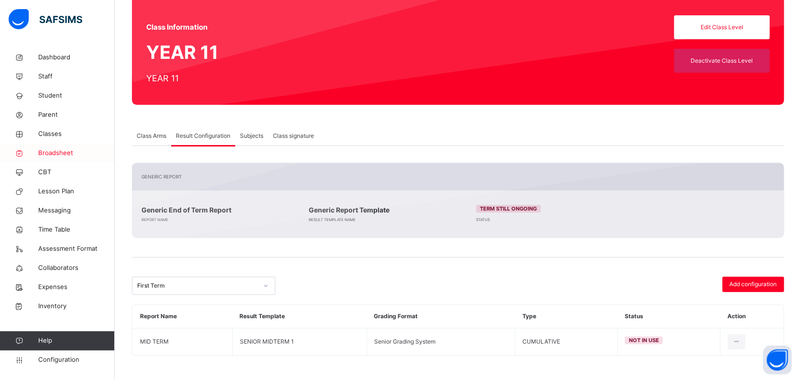
click at [56, 151] on span "Broadsheet" at bounding box center [76, 153] width 76 height 10
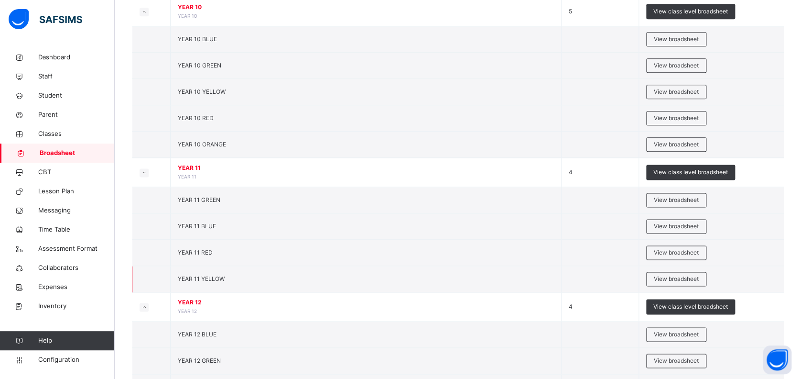
scroll to position [590, 0]
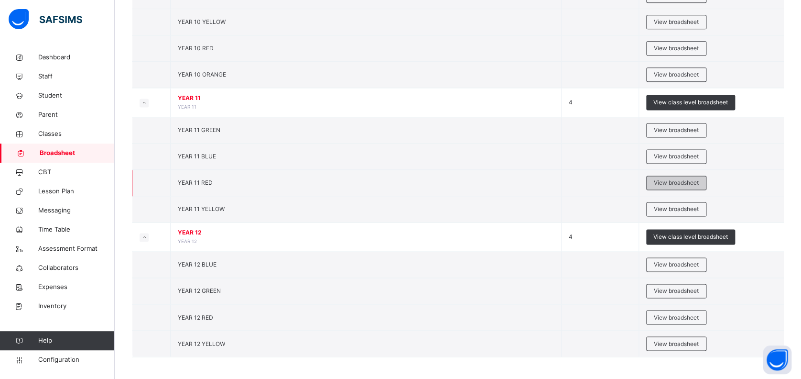
click at [695, 181] on span "View broadsheet" at bounding box center [676, 182] width 45 height 9
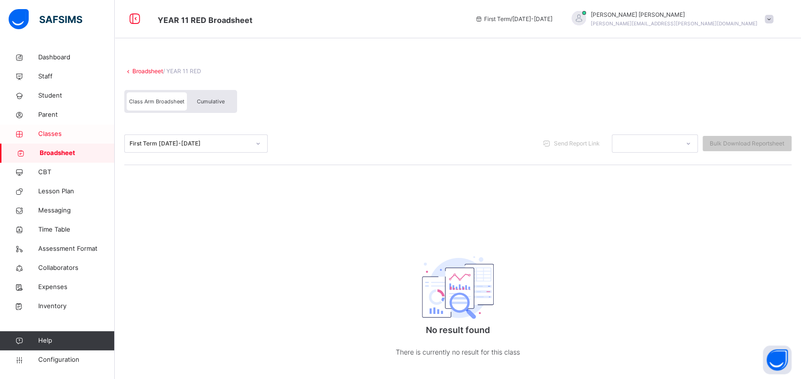
click at [51, 129] on span "Classes" at bounding box center [76, 134] width 76 height 10
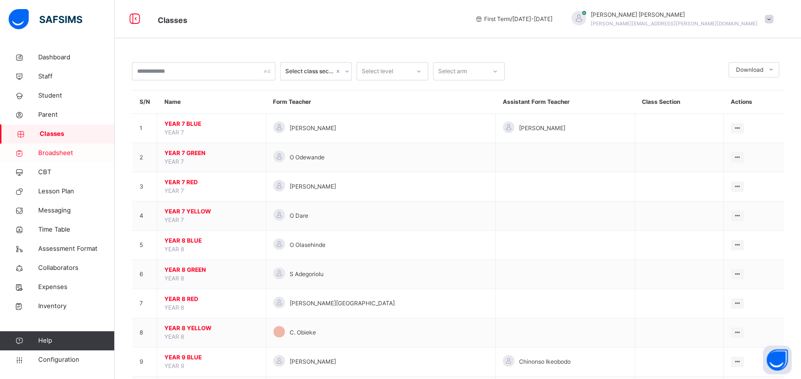
click at [50, 148] on span "Broadsheet" at bounding box center [76, 153] width 76 height 10
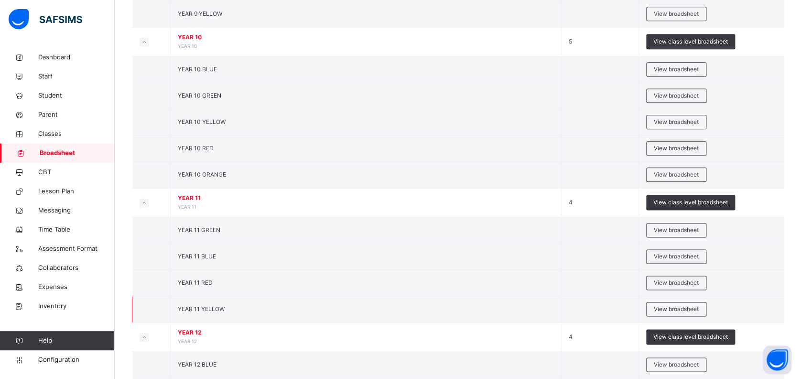
scroll to position [510, 0]
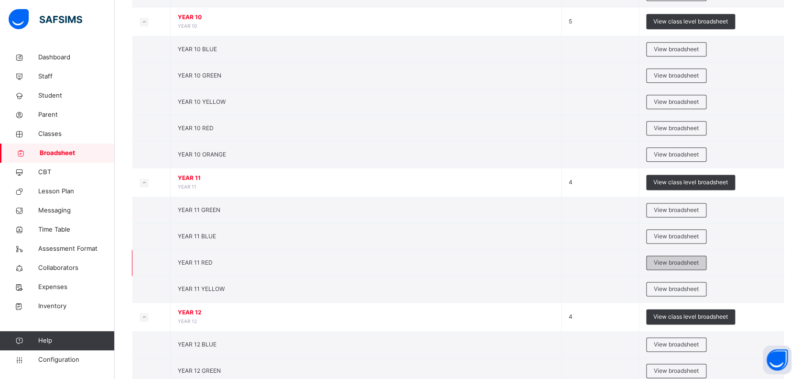
click at [687, 261] on span "View broadsheet" at bounding box center [676, 262] width 45 height 9
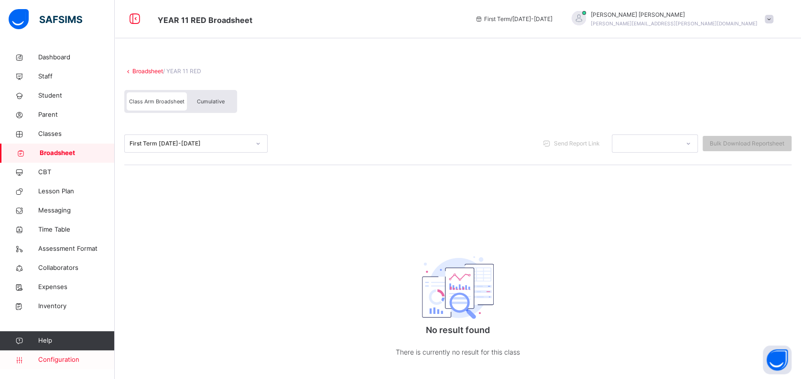
click at [65, 360] on span "Configuration" at bounding box center [76, 360] width 76 height 10
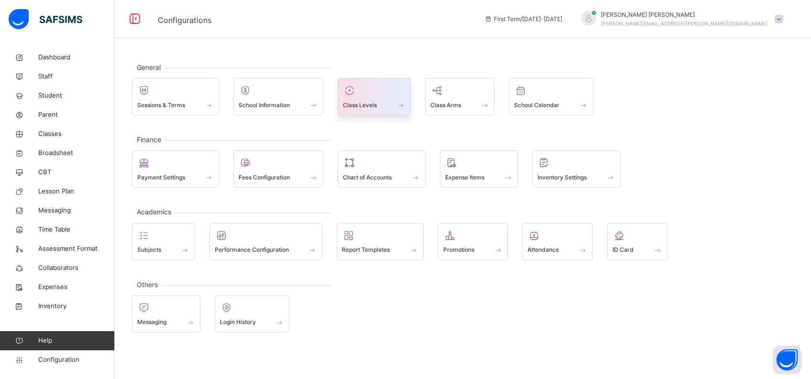
click at [379, 105] on div "Class Levels" at bounding box center [374, 105] width 63 height 10
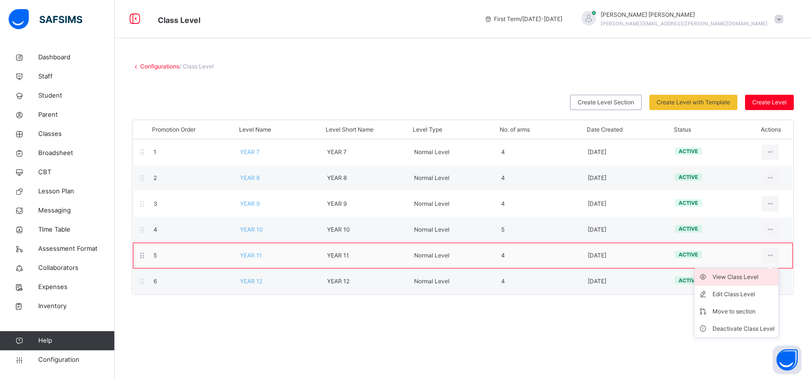
click at [742, 275] on div "View Class Level" at bounding box center [743, 277] width 62 height 10
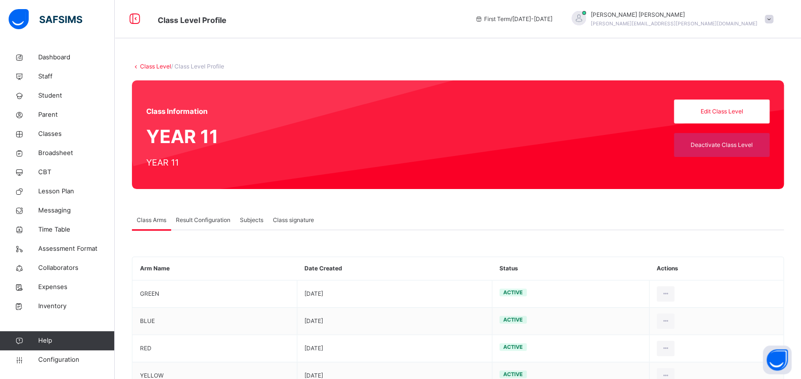
click at [197, 218] on span "Result Configuration" at bounding box center [203, 220] width 55 height 9
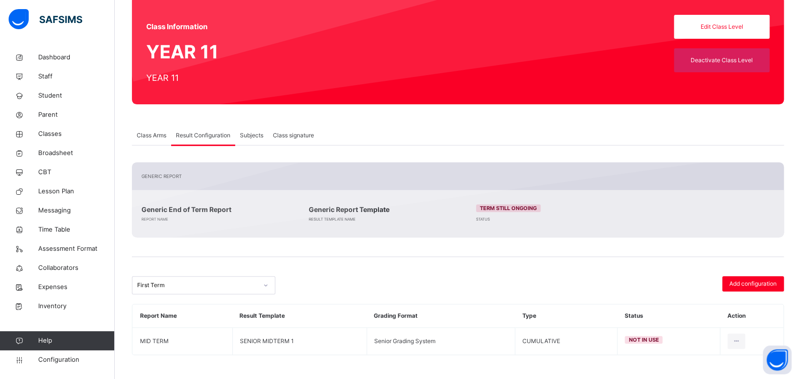
scroll to position [84, 0]
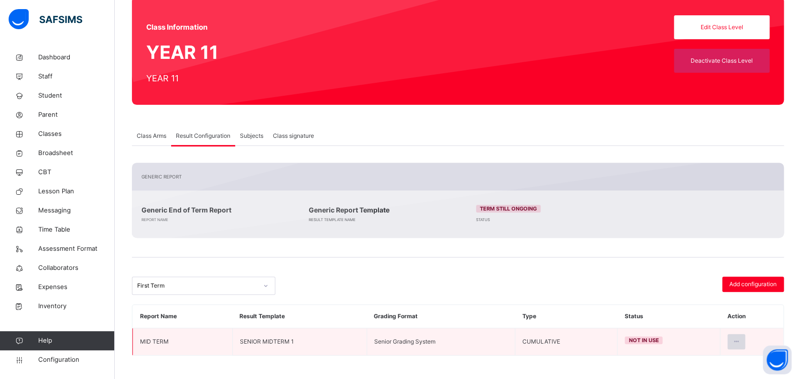
click at [741, 341] on icon at bounding box center [736, 341] width 8 height 9
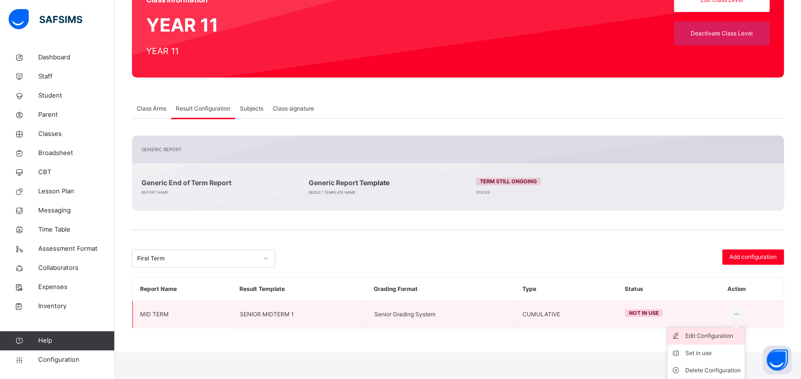
click at [737, 338] on div "Edit Configuration" at bounding box center [713, 336] width 55 height 10
type input "********"
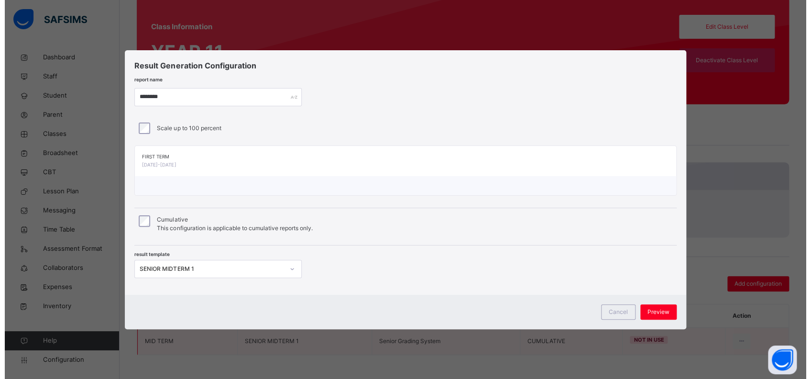
scroll to position [84, 0]
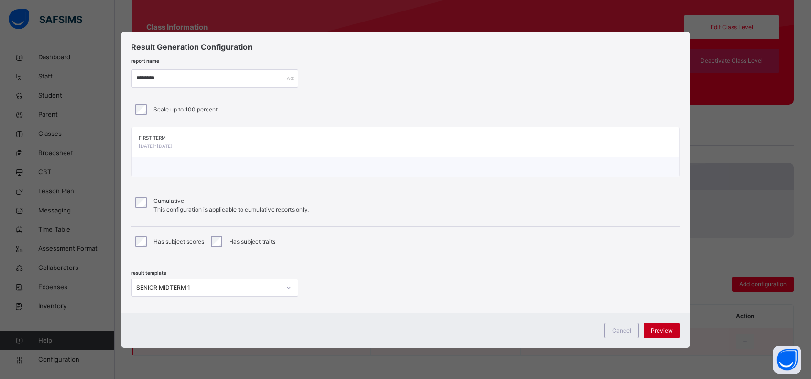
click at [662, 329] on span "Preview" at bounding box center [662, 330] width 22 height 9
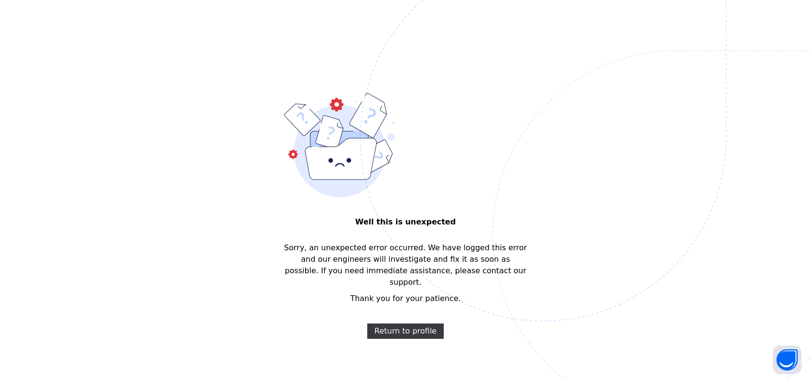
scroll to position [0, 0]
click at [420, 325] on span "Return to profile" at bounding box center [405, 330] width 62 height 11
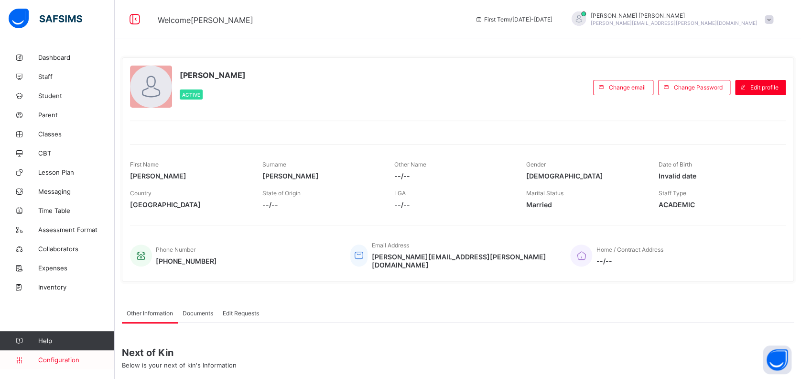
click at [65, 360] on span "Configuration" at bounding box center [76, 360] width 76 height 8
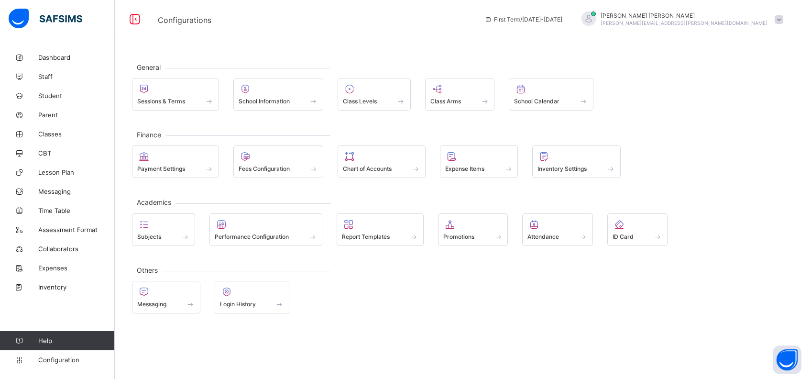
drag, startPoint x: 166, startPoint y: 96, endPoint x: 280, endPoint y: 62, distance: 118.7
click at [275, 57] on div "General Sessions & Terms School Information Class Levels Class Arms School Cale…" at bounding box center [463, 188] width 696 height 280
click at [303, 95] on span at bounding box center [279, 96] width 80 height 2
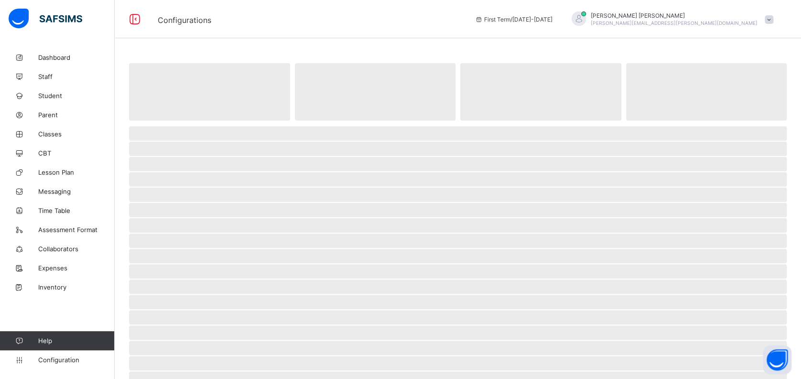
select select "**"
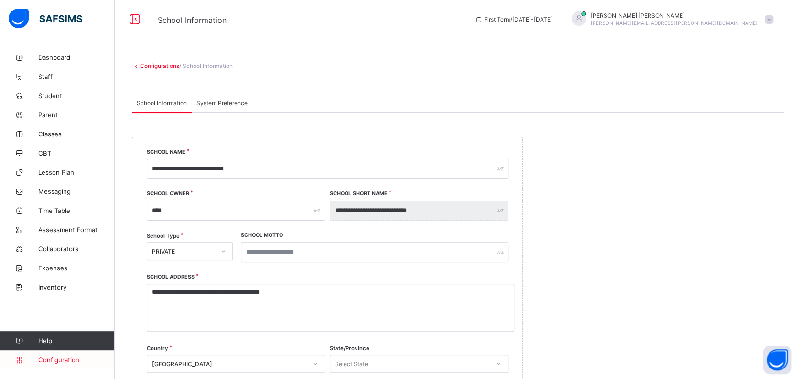
click at [70, 360] on span "Configuration" at bounding box center [76, 360] width 76 height 8
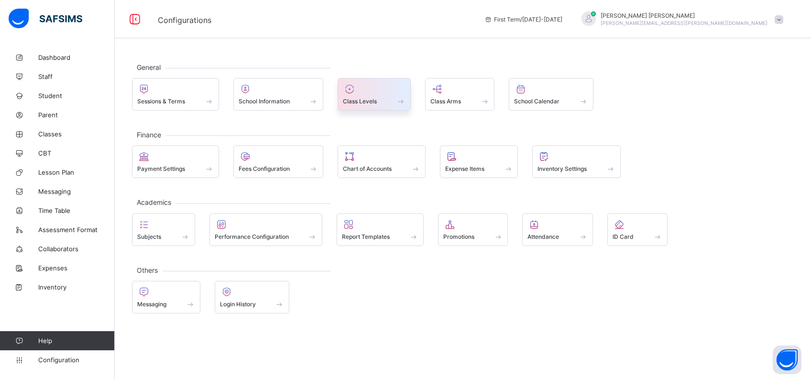
click at [375, 90] on div at bounding box center [374, 88] width 63 height 11
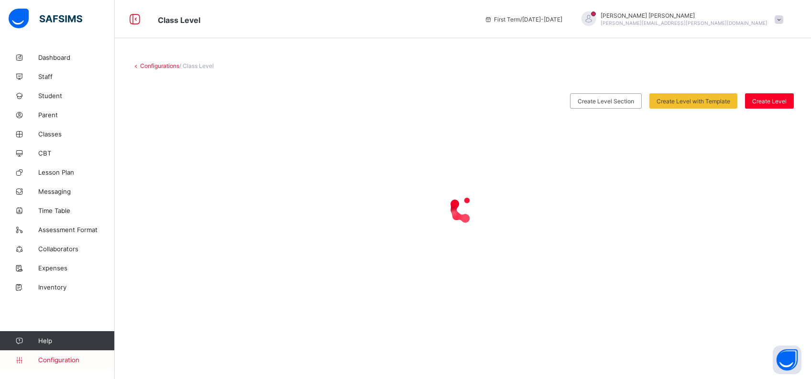
click at [51, 356] on span "Configuration" at bounding box center [76, 360] width 76 height 8
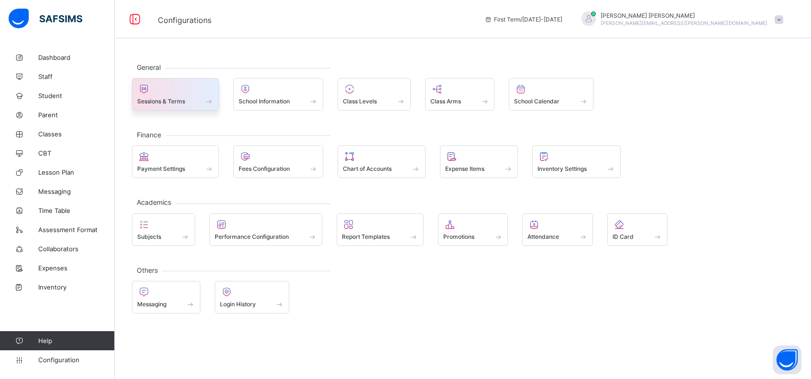
click at [183, 96] on span at bounding box center [175, 96] width 76 height 2
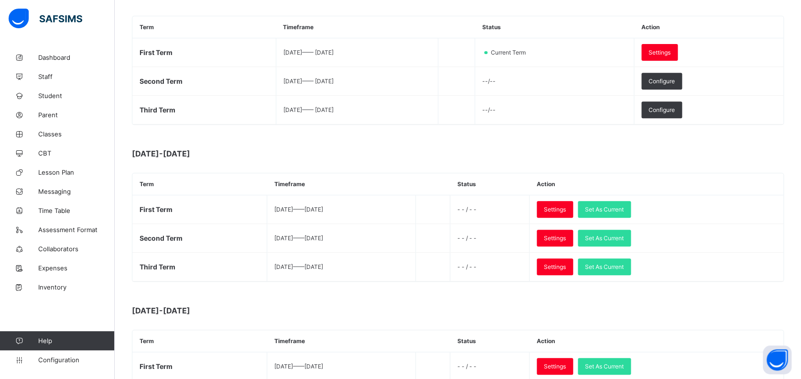
scroll to position [191, 0]
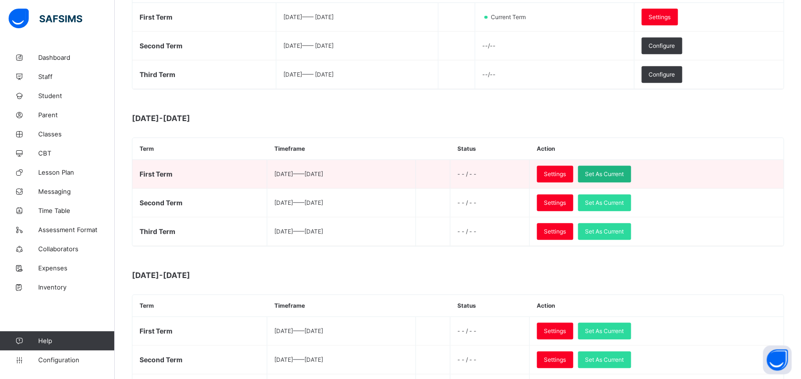
click at [631, 166] on div "Set As Current" at bounding box center [604, 173] width 53 height 17
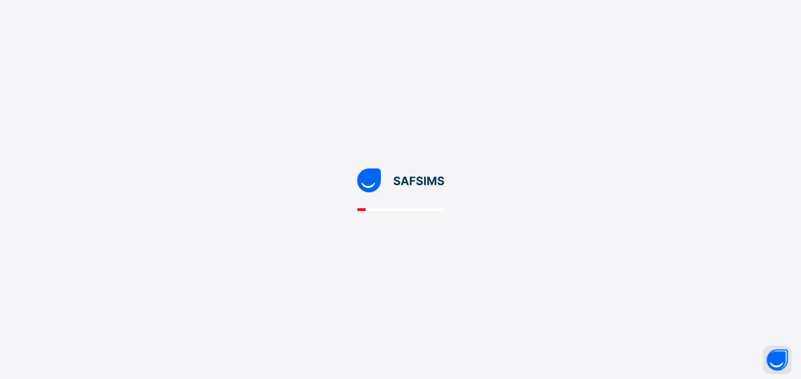
scroll to position [0, 0]
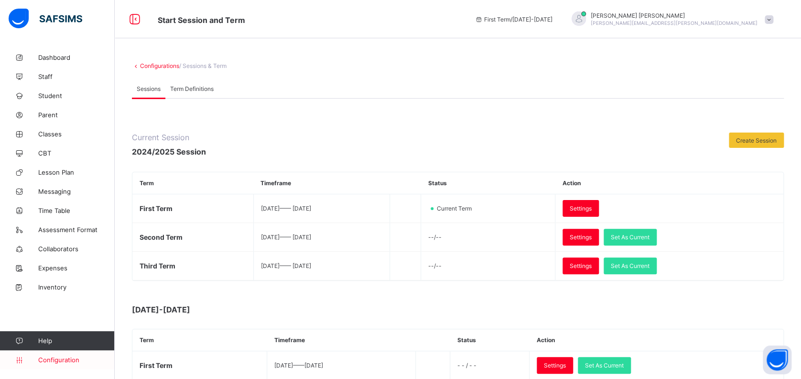
click at [68, 356] on span "Configuration" at bounding box center [76, 360] width 76 height 8
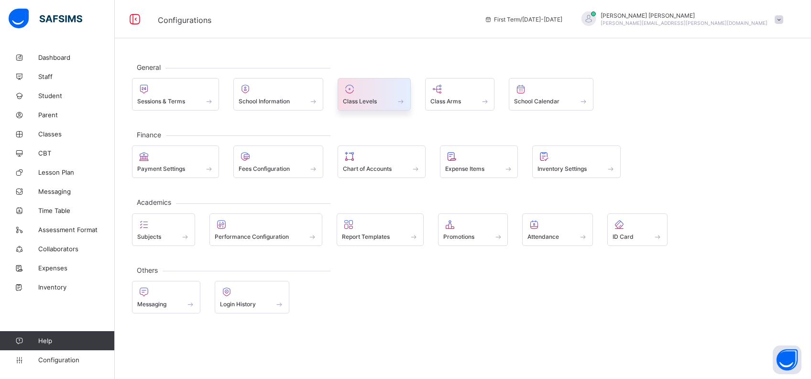
click at [381, 92] on div at bounding box center [374, 88] width 63 height 11
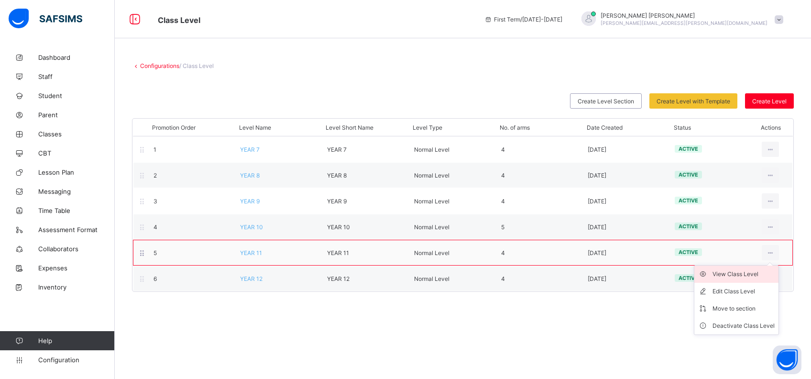
click at [733, 275] on div "View Class Level" at bounding box center [743, 274] width 62 height 10
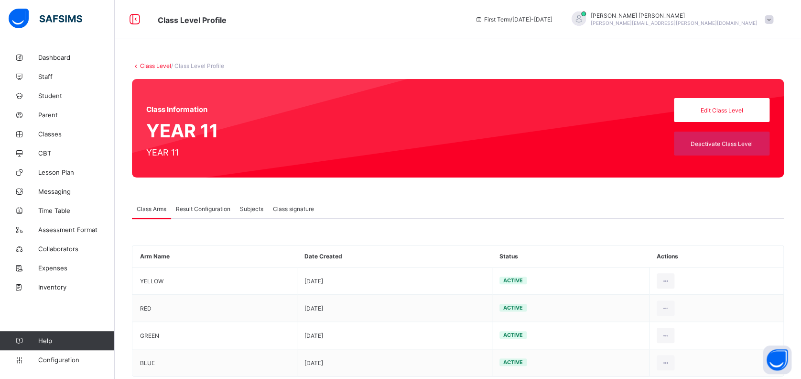
click at [201, 205] on span "Result Configuration" at bounding box center [203, 208] width 55 height 7
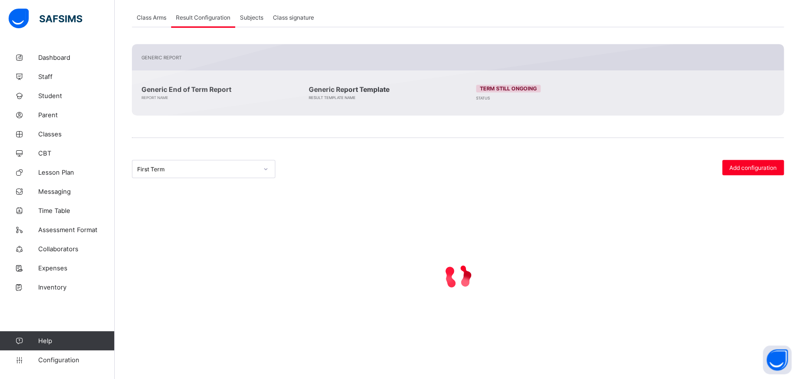
scroll to position [99, 0]
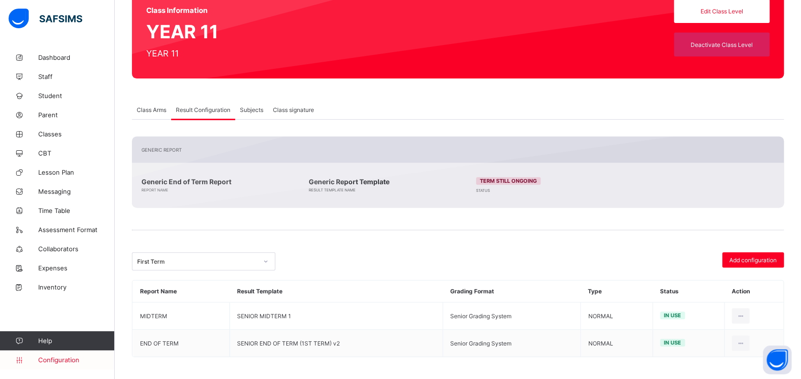
click at [61, 360] on span "Configuration" at bounding box center [76, 360] width 76 height 8
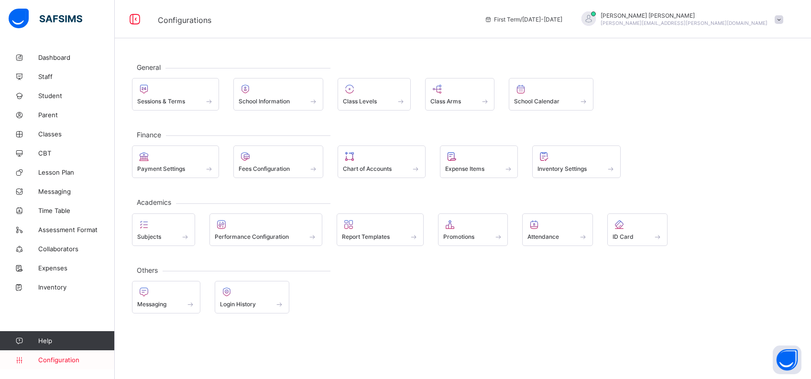
click at [57, 356] on span "Configuration" at bounding box center [76, 360] width 76 height 8
click at [185, 92] on div at bounding box center [175, 88] width 76 height 11
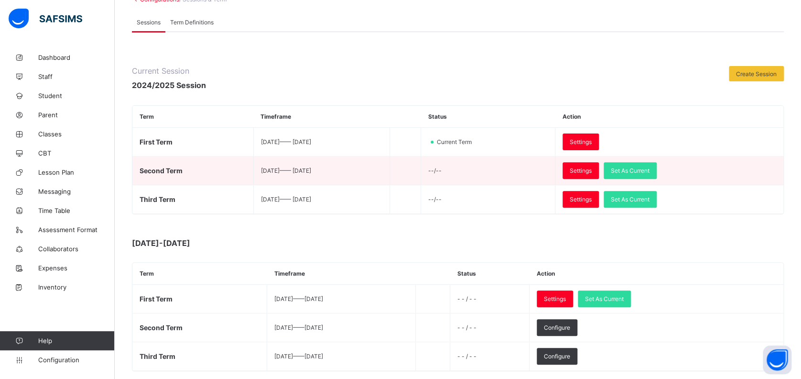
scroll to position [127, 0]
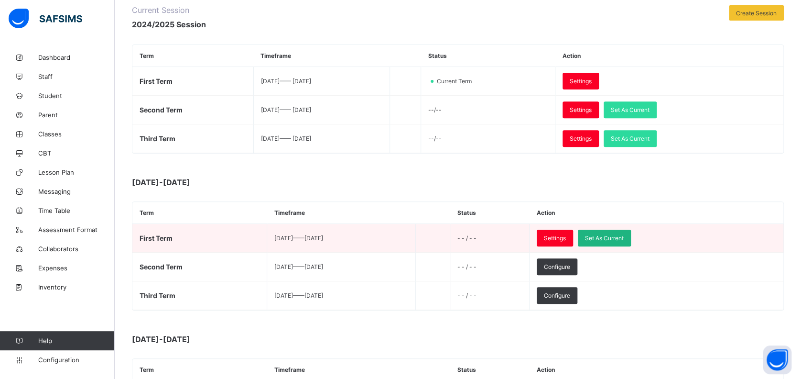
click at [624, 236] on span "Set As Current" at bounding box center [604, 237] width 39 height 7
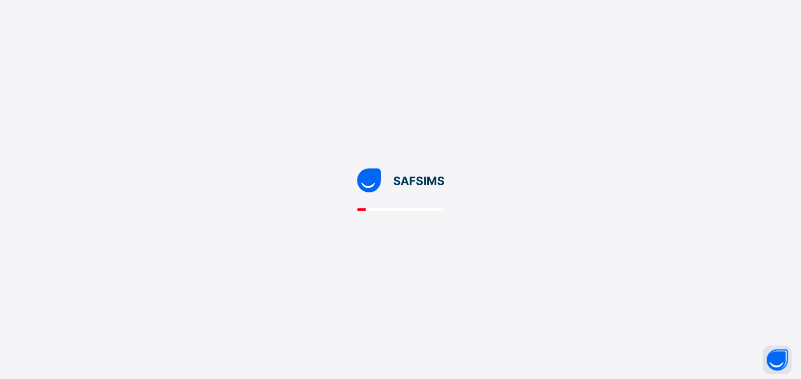
scroll to position [0, 0]
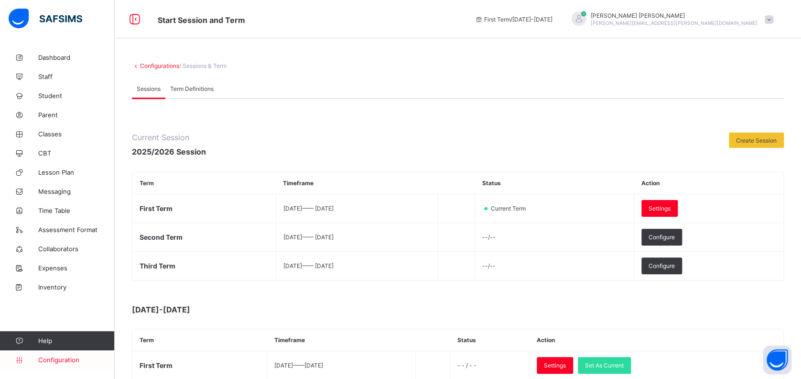
click at [55, 358] on span "Configuration" at bounding box center [76, 360] width 76 height 8
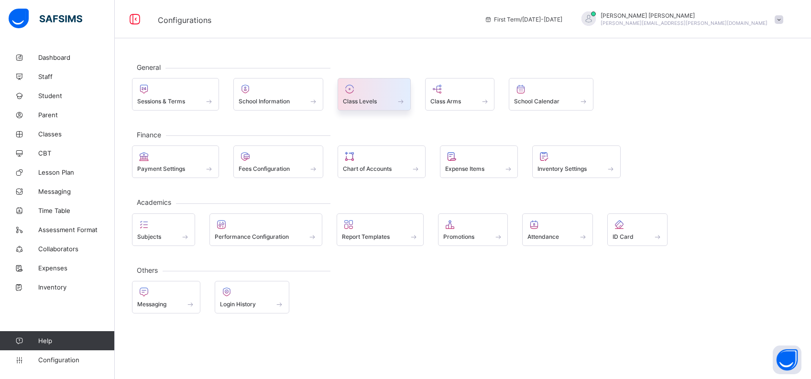
click at [366, 98] on span "Class Levels" at bounding box center [360, 101] width 34 height 7
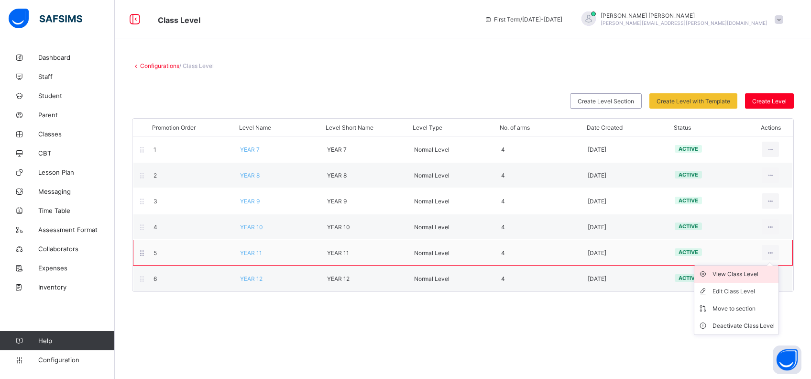
click at [746, 275] on div "View Class Level" at bounding box center [743, 274] width 62 height 10
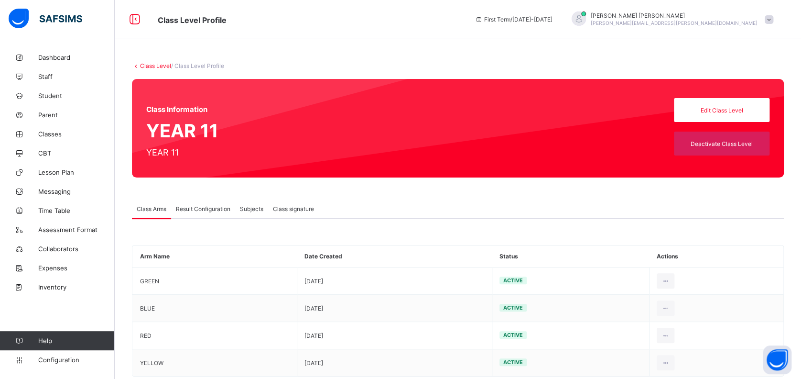
click at [197, 211] on div "Result Configuration" at bounding box center [203, 208] width 64 height 19
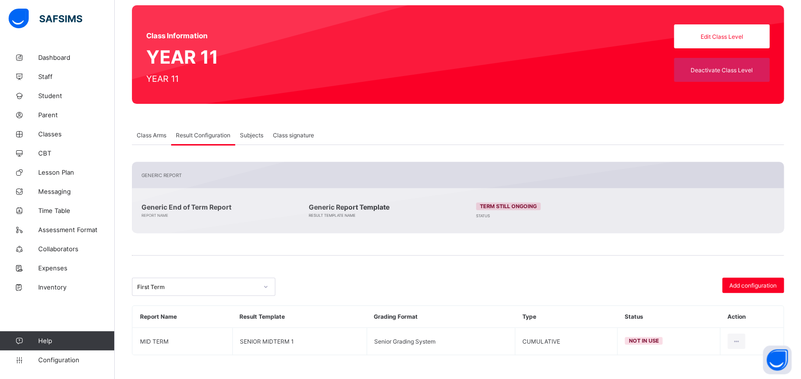
scroll to position [72, 0]
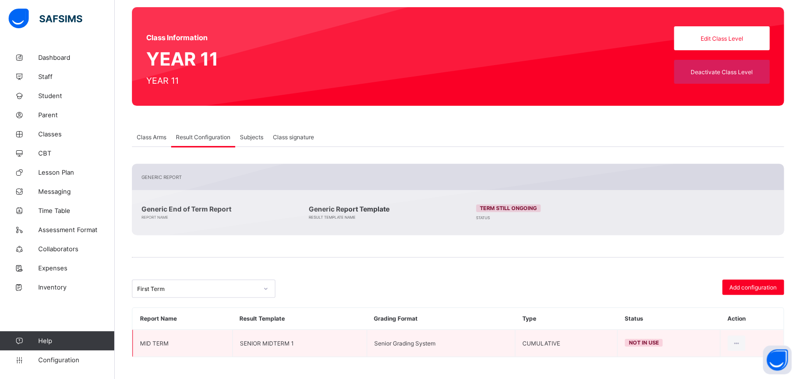
click at [546, 343] on td "CUMULATIVE" at bounding box center [566, 342] width 103 height 27
click at [567, 340] on td "CUMULATIVE" at bounding box center [566, 342] width 103 height 27
click at [566, 340] on td "CUMULATIVE" at bounding box center [566, 342] width 103 height 27
click at [741, 341] on icon at bounding box center [736, 342] width 8 height 7
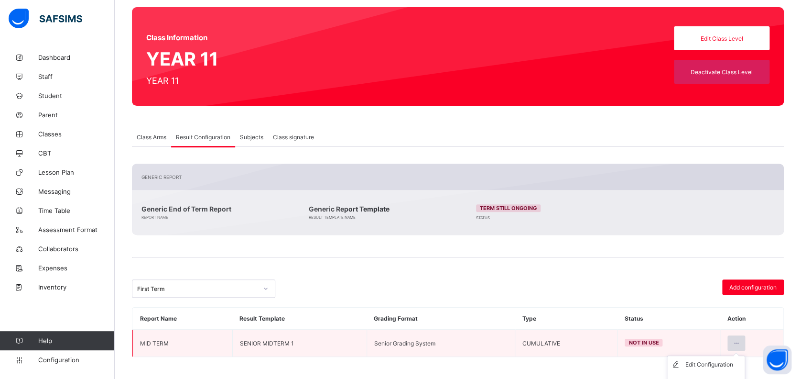
scroll to position [99, 0]
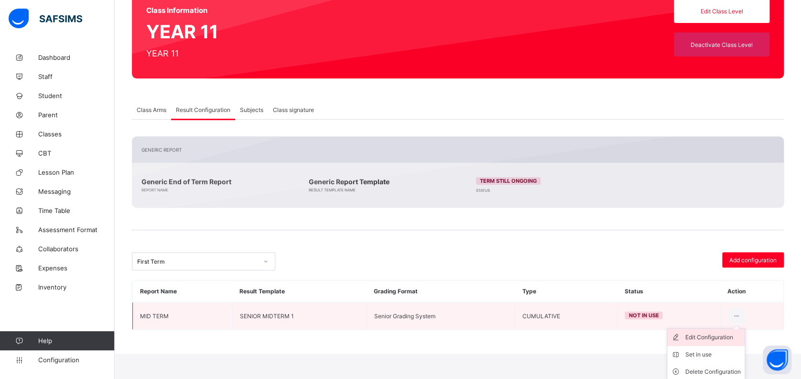
click at [731, 337] on div "Edit Configuration" at bounding box center [713, 337] width 55 height 10
type input "********"
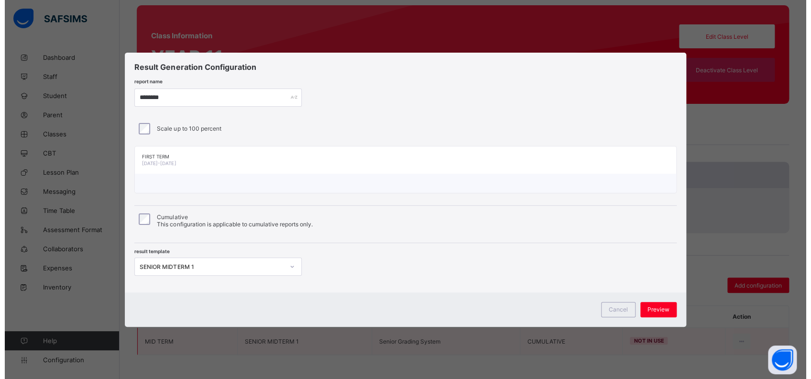
scroll to position [72, 0]
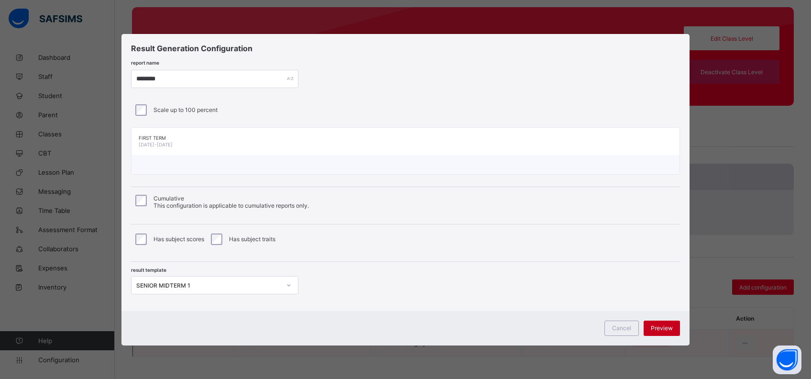
click at [667, 327] on span "Preview" at bounding box center [662, 327] width 22 height 7
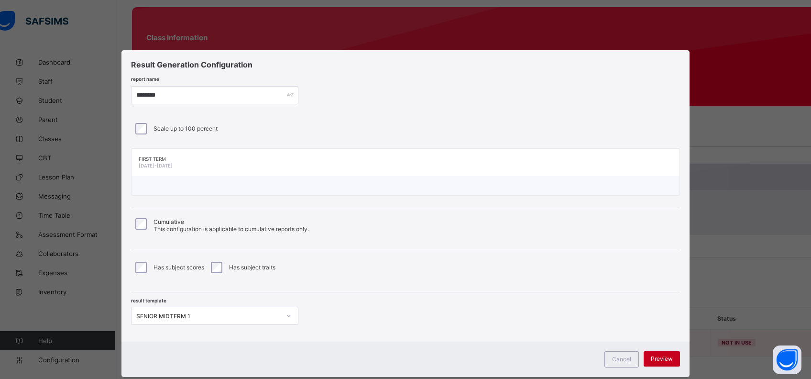
scroll to position [29, 0]
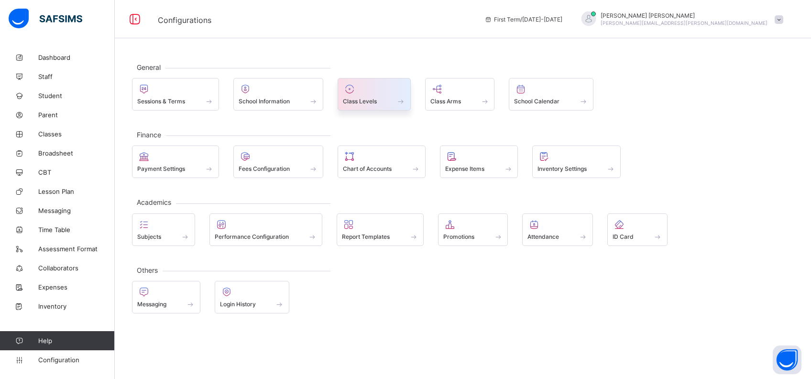
click at [359, 87] on div at bounding box center [374, 88] width 63 height 11
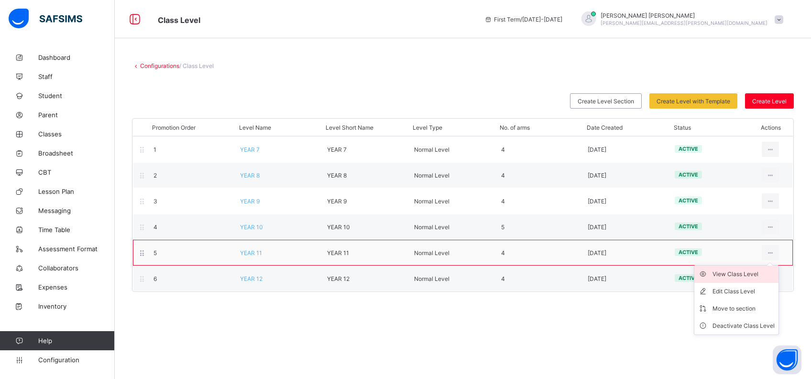
click at [742, 272] on div "View Class Level" at bounding box center [743, 274] width 62 height 10
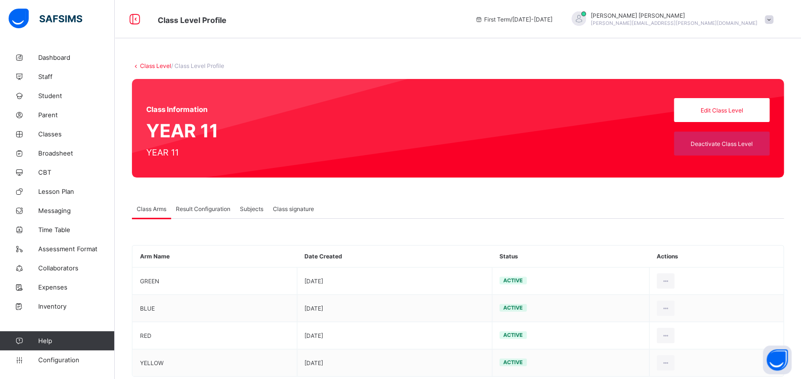
click at [207, 205] on span "Result Configuration" at bounding box center [203, 208] width 55 height 7
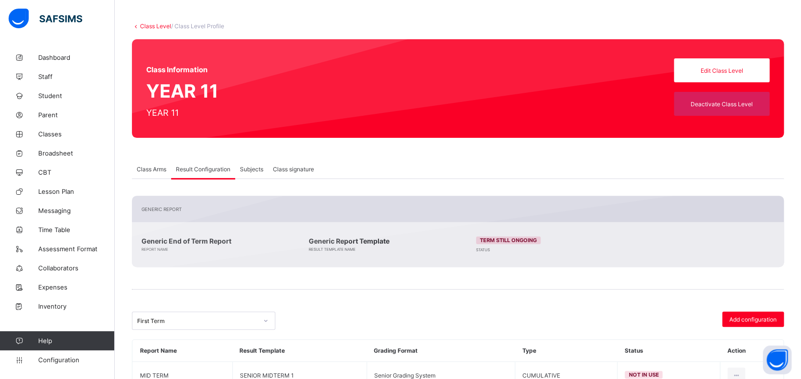
scroll to position [72, 0]
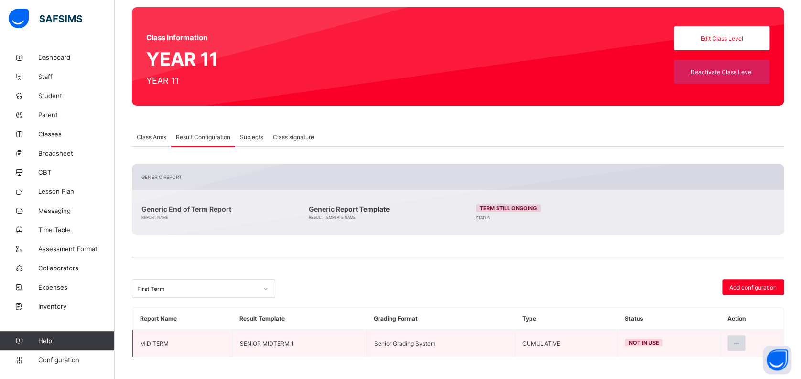
click at [741, 339] on icon at bounding box center [736, 342] width 8 height 7
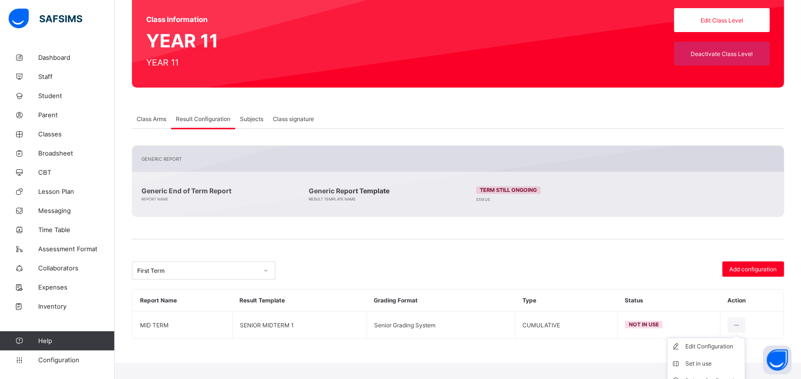
scroll to position [99, 0]
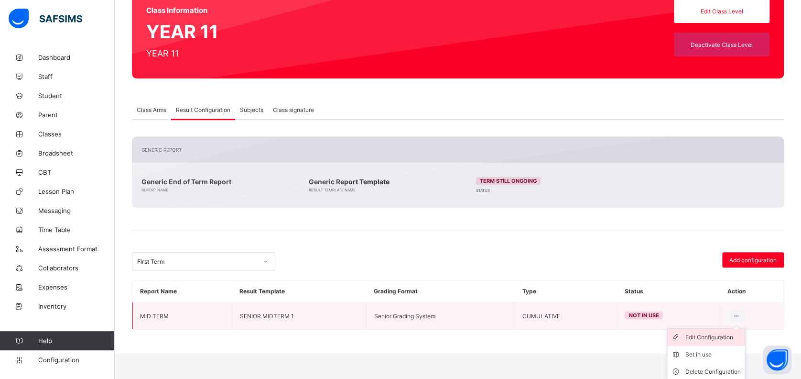
click at [726, 337] on div "Edit Configuration" at bounding box center [713, 337] width 55 height 10
type input "********"
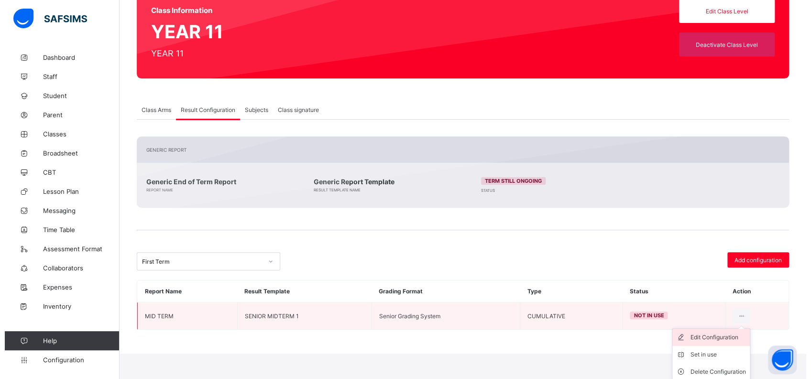
scroll to position [72, 0]
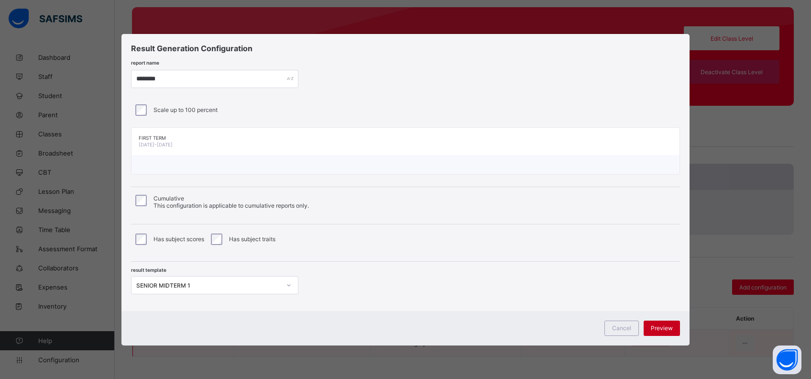
click at [663, 328] on span "Preview" at bounding box center [662, 327] width 22 height 7
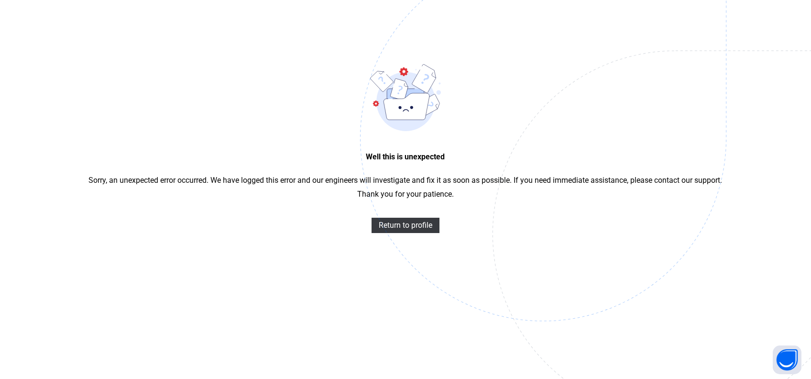
scroll to position [29, 0]
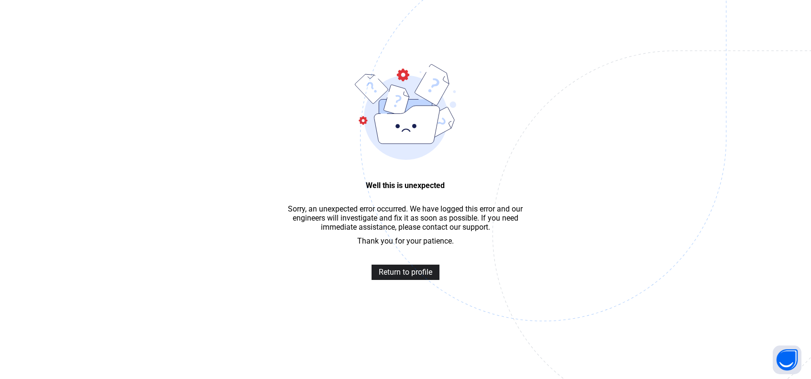
click at [419, 275] on span "Return to profile" at bounding box center [406, 271] width 54 height 9
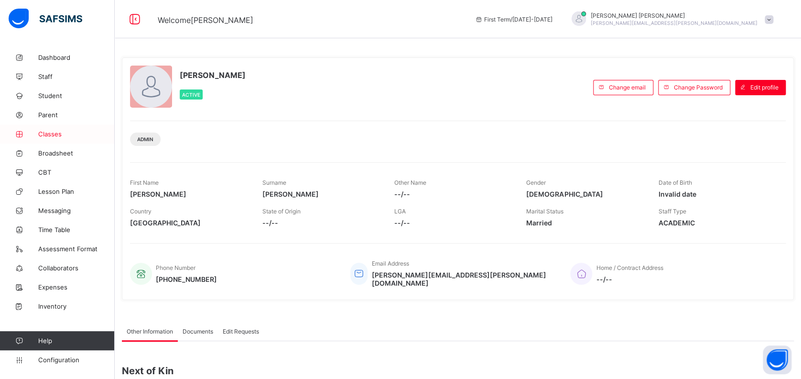
click at [53, 136] on span "Classes" at bounding box center [76, 134] width 76 height 8
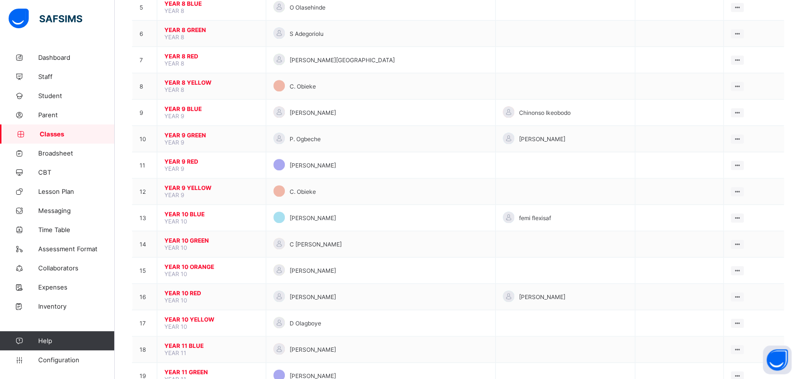
scroll to position [394, 0]
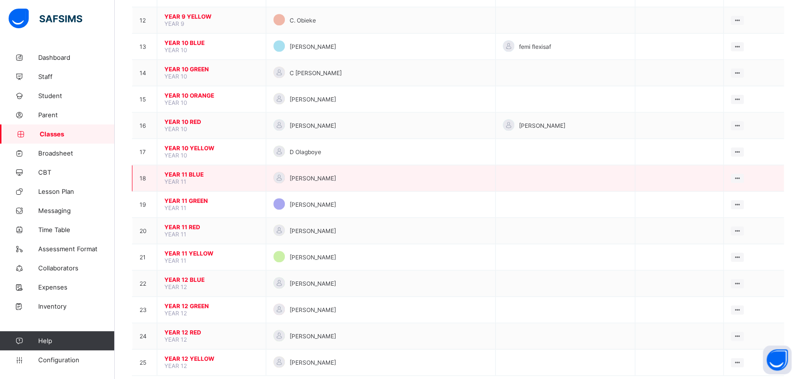
click at [193, 171] on span "YEAR 11 BLUE" at bounding box center [211, 174] width 94 height 7
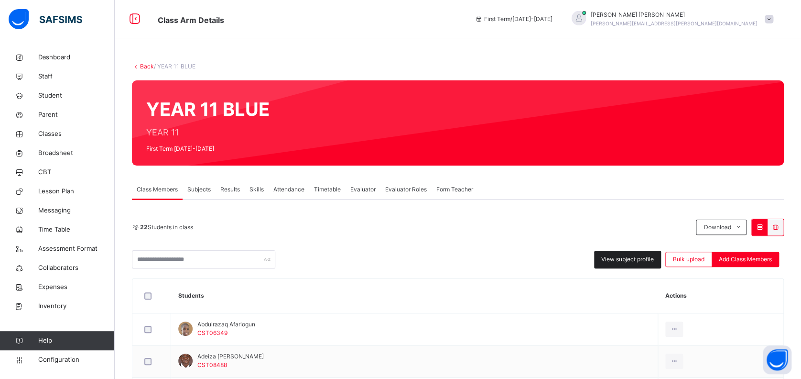
click at [623, 260] on span "View subject profile" at bounding box center [627, 259] width 53 height 9
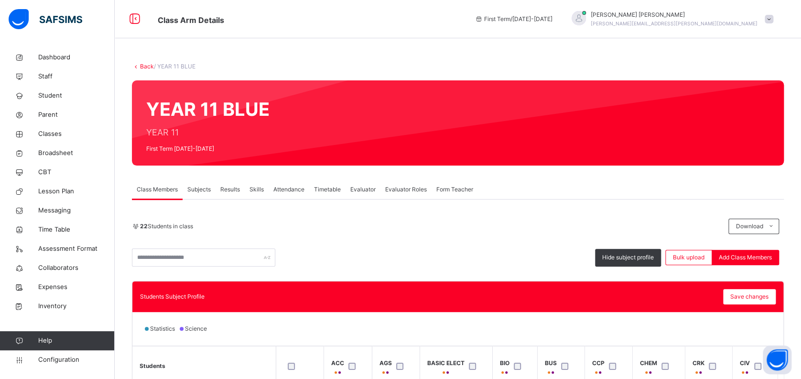
scroll to position [191, 0]
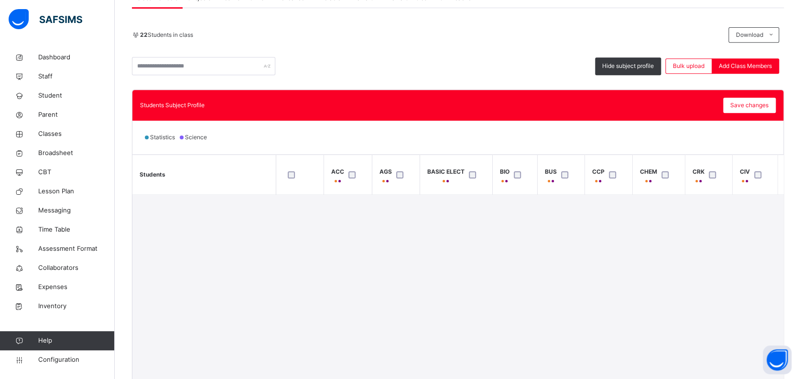
click at [446, 160] on th "BASIC ELECT" at bounding box center [456, 175] width 73 height 40
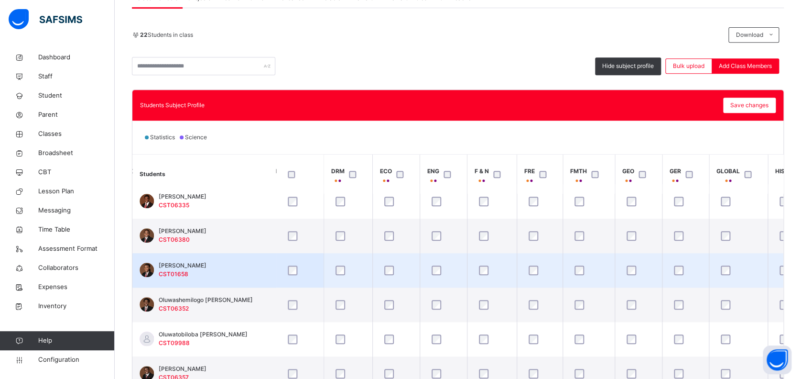
scroll to position [446, 510]
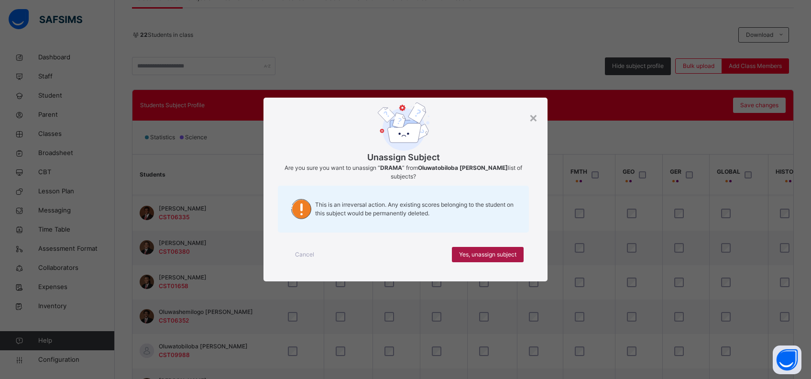
click at [471, 253] on span "Yes, unassign subject" at bounding box center [487, 254] width 57 height 9
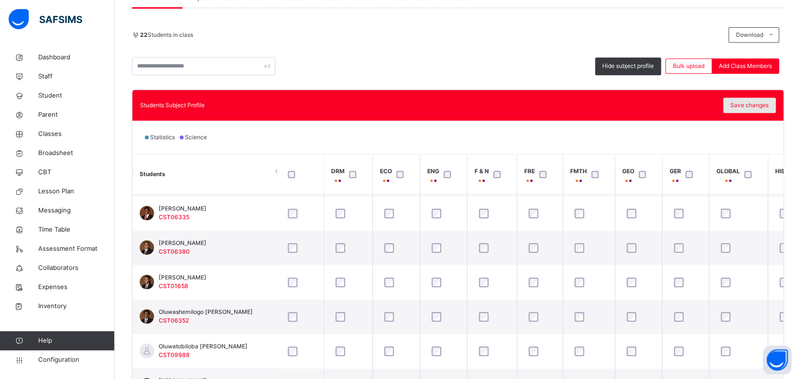
click at [754, 103] on span "Save changes" at bounding box center [750, 105] width 38 height 9
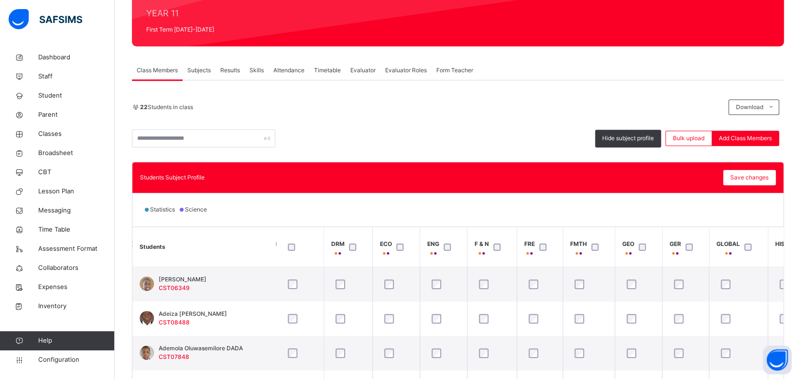
scroll to position [234, 0]
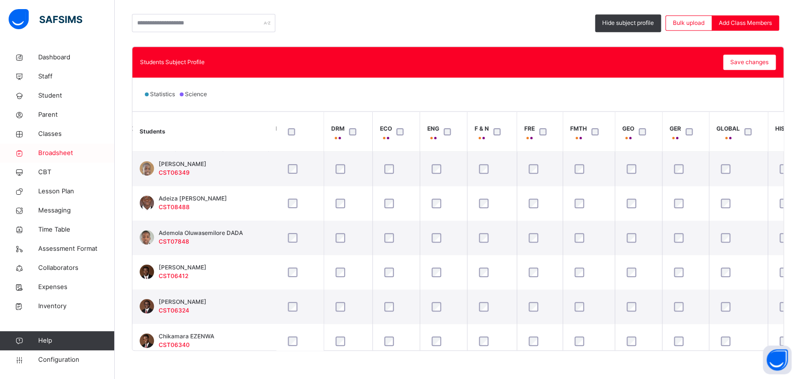
click at [60, 153] on span "Broadsheet" at bounding box center [76, 153] width 76 height 10
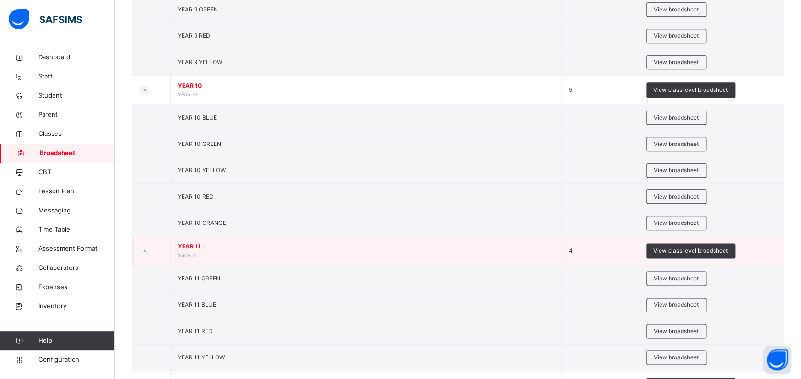
scroll to position [446, 0]
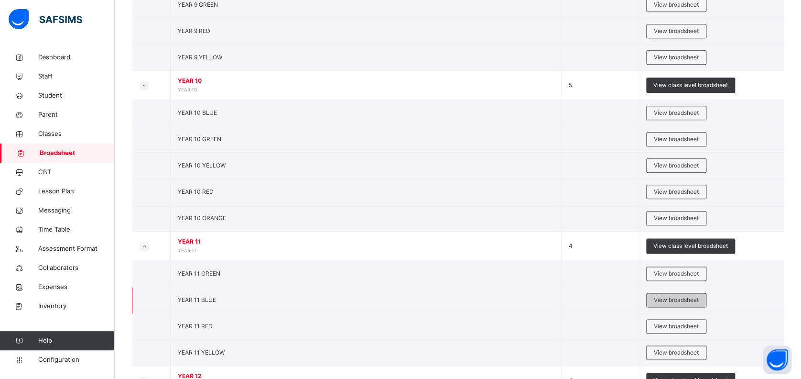
click at [669, 300] on span "View broadsheet" at bounding box center [676, 299] width 45 height 9
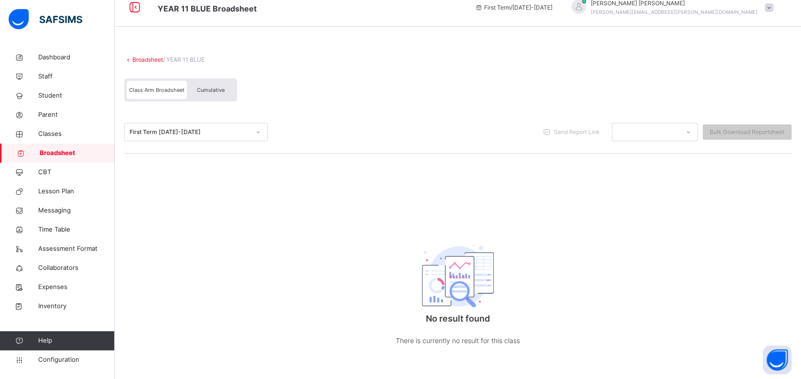
scroll to position [18, 0]
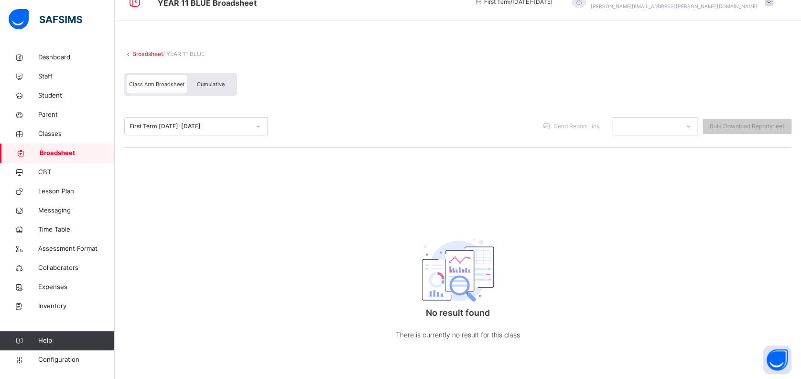
click at [48, 154] on span "Broadsheet" at bounding box center [77, 153] width 75 height 10
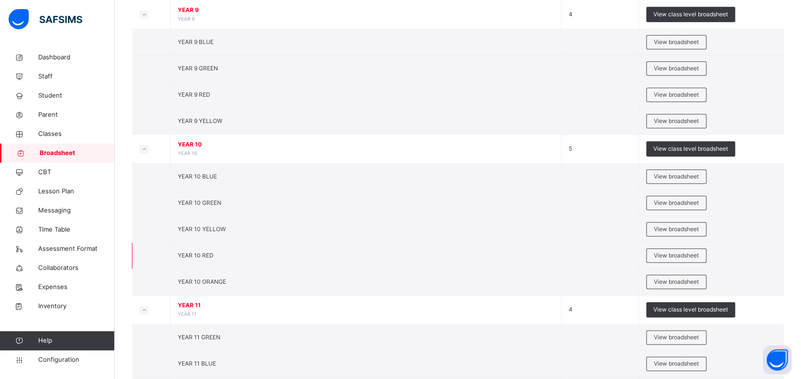
scroll to position [510, 0]
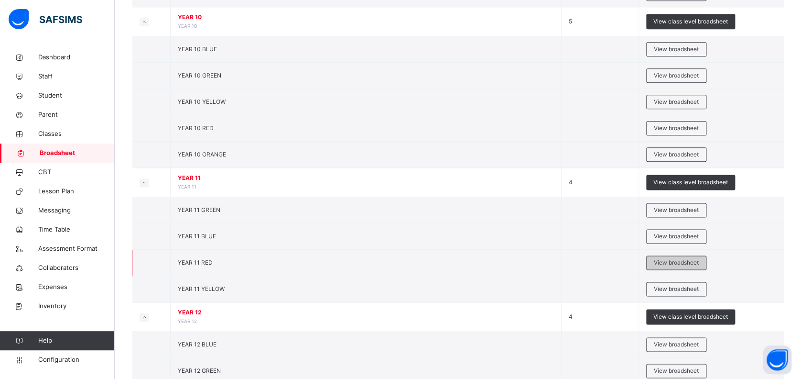
click at [684, 262] on span "View broadsheet" at bounding box center [676, 262] width 45 height 9
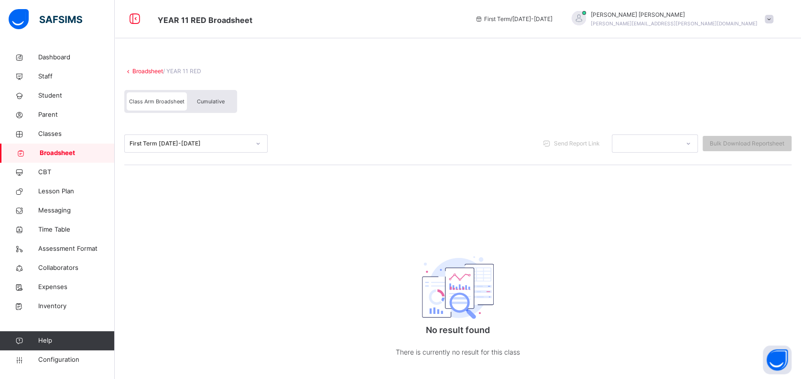
click at [699, 14] on span "Kenneth Jacob" at bounding box center [674, 15] width 167 height 9
click at [736, 119] on span "Logout" at bounding box center [742, 118] width 63 height 13
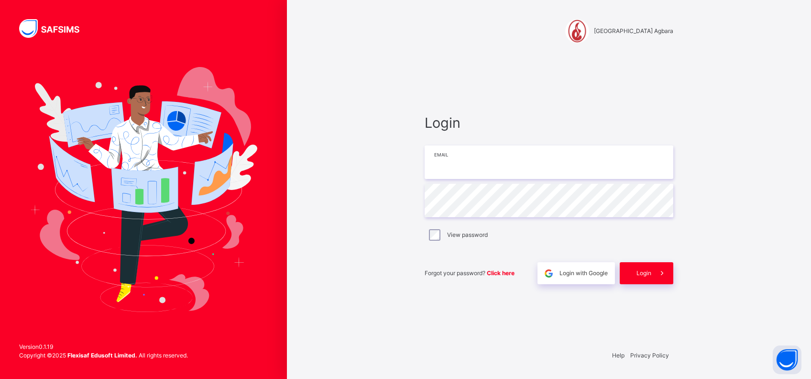
type input "**********"
click at [640, 268] on div "Login" at bounding box center [647, 273] width 54 height 22
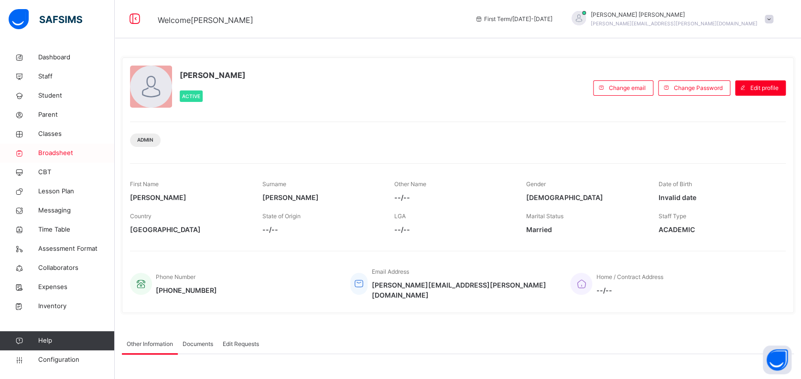
click at [57, 153] on span "Broadsheet" at bounding box center [76, 153] width 76 height 10
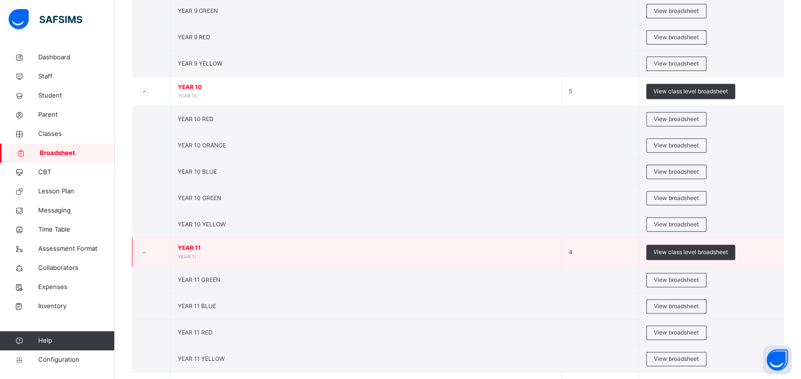
scroll to position [510, 0]
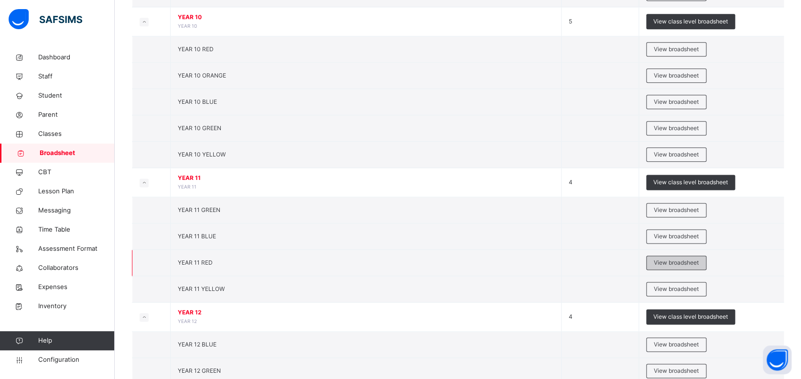
click at [677, 259] on span "View broadsheet" at bounding box center [676, 262] width 45 height 9
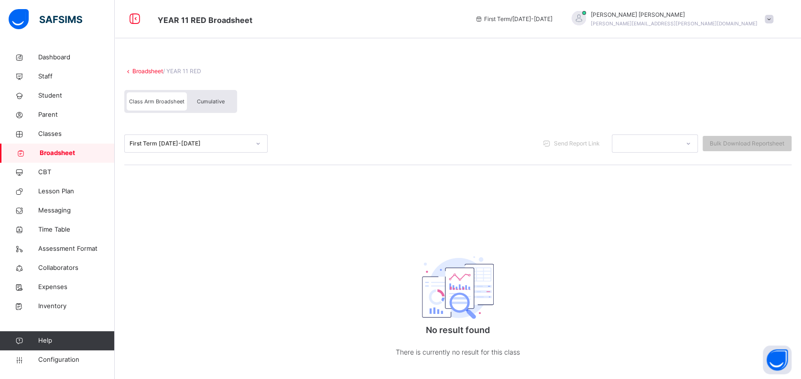
click at [58, 153] on span "Broadsheet" at bounding box center [77, 153] width 75 height 10
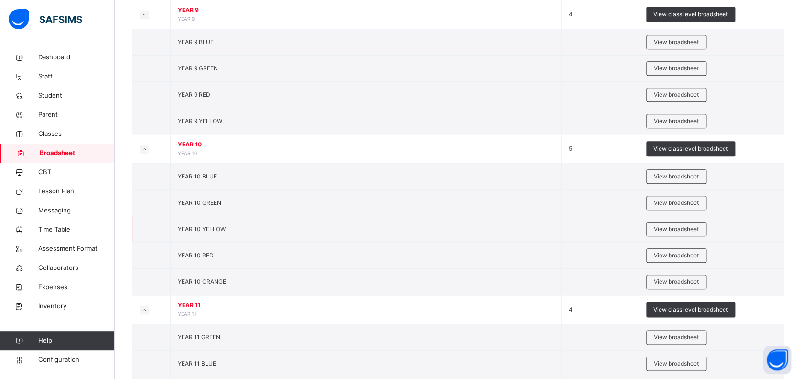
scroll to position [590, 0]
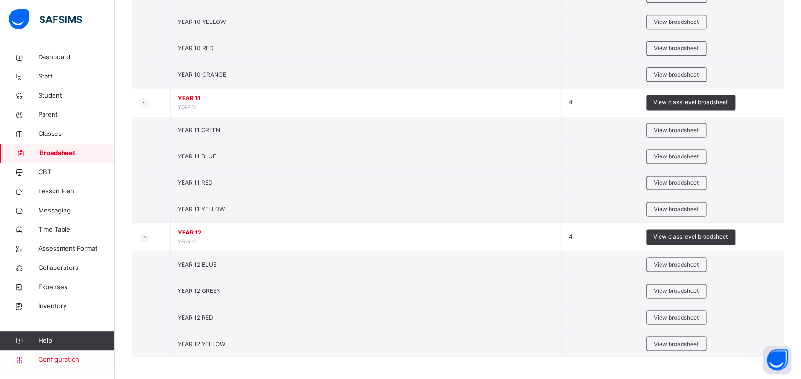
click at [61, 357] on span "Configuration" at bounding box center [76, 360] width 76 height 10
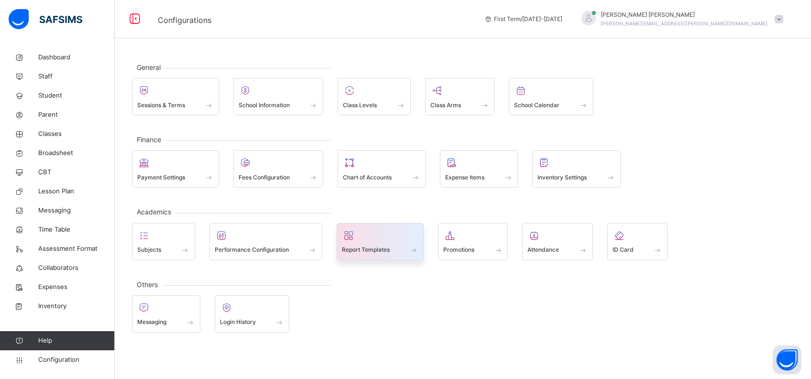
click at [387, 234] on div at bounding box center [380, 235] width 76 height 14
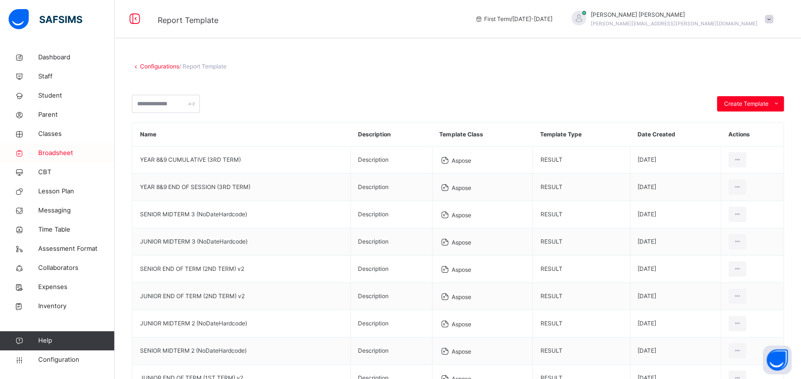
click at [60, 150] on span "Broadsheet" at bounding box center [76, 153] width 76 height 10
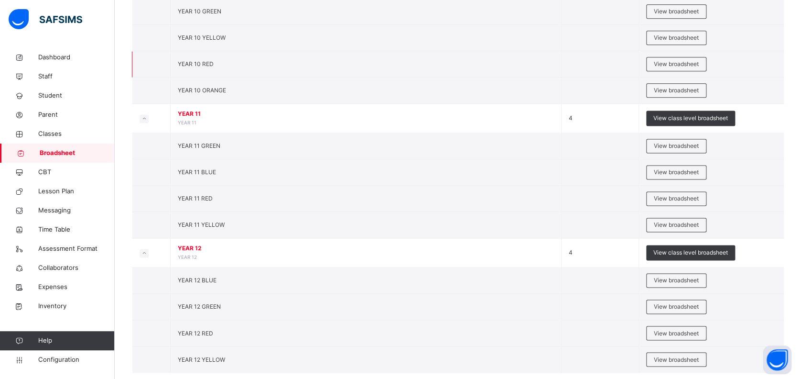
scroll to position [590, 0]
